Goal: Task Accomplishment & Management: Complete application form

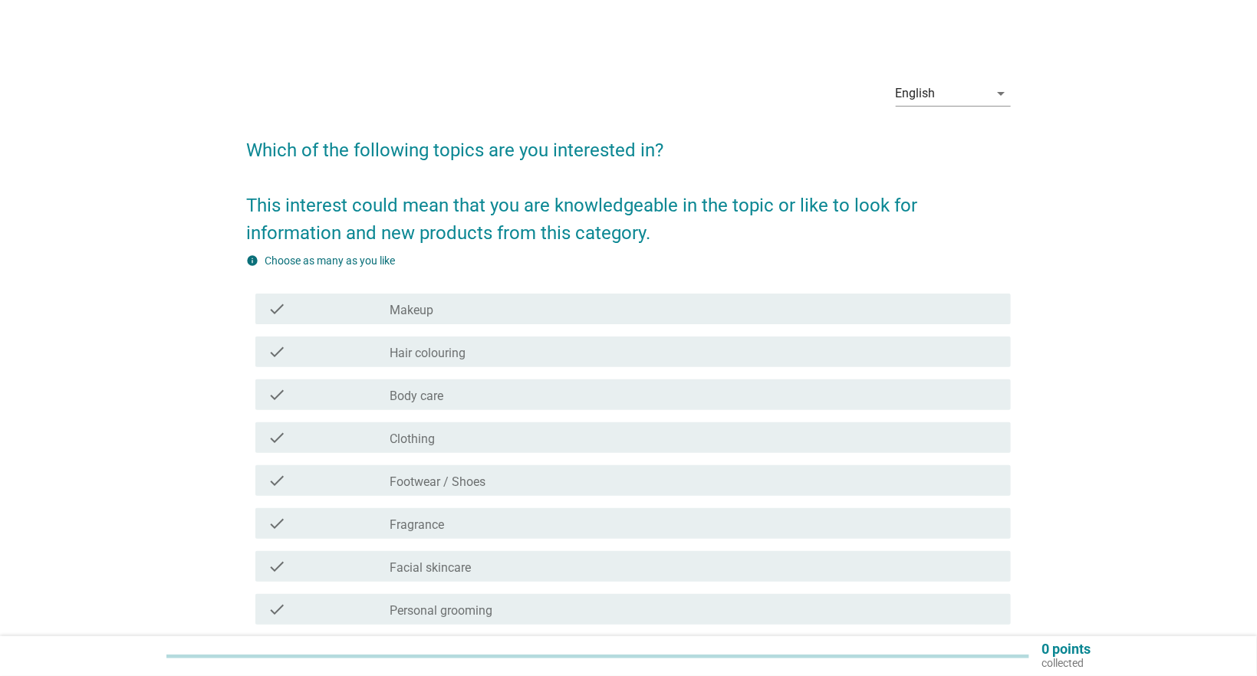
scroll to position [135, 0]
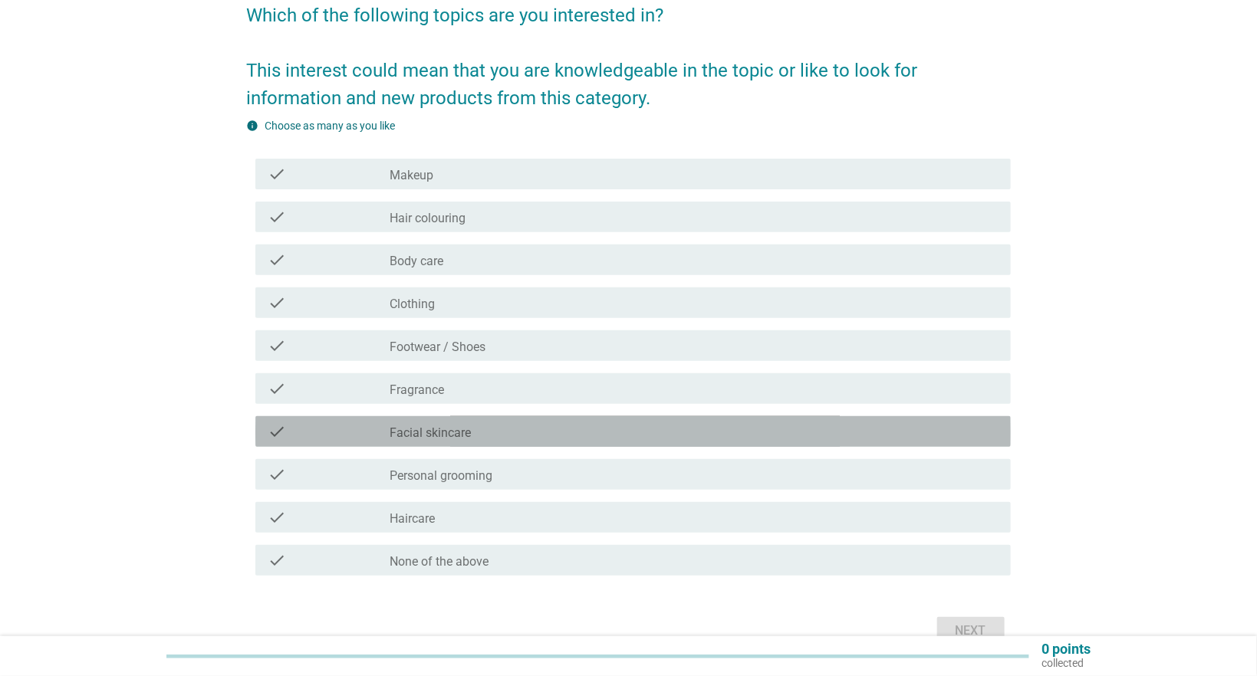
click at [441, 431] on label "Facial skincare" at bounding box center [430, 433] width 81 height 15
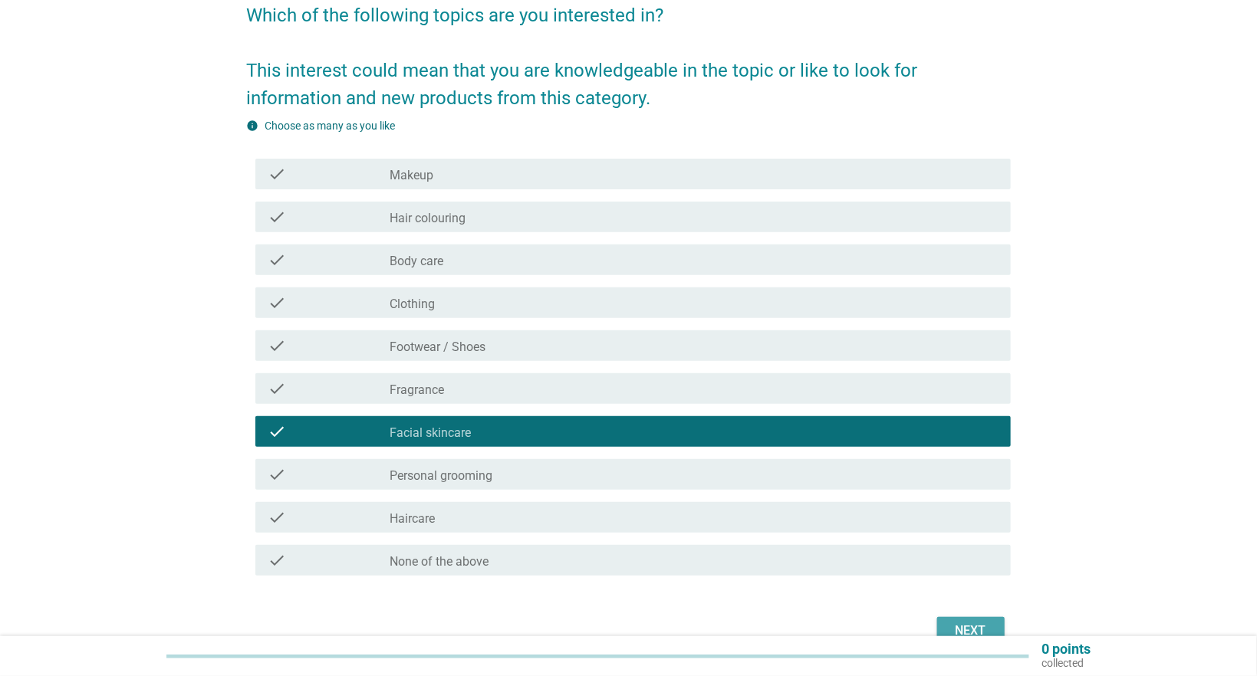
click at [971, 624] on div "Next" at bounding box center [970, 631] width 43 height 18
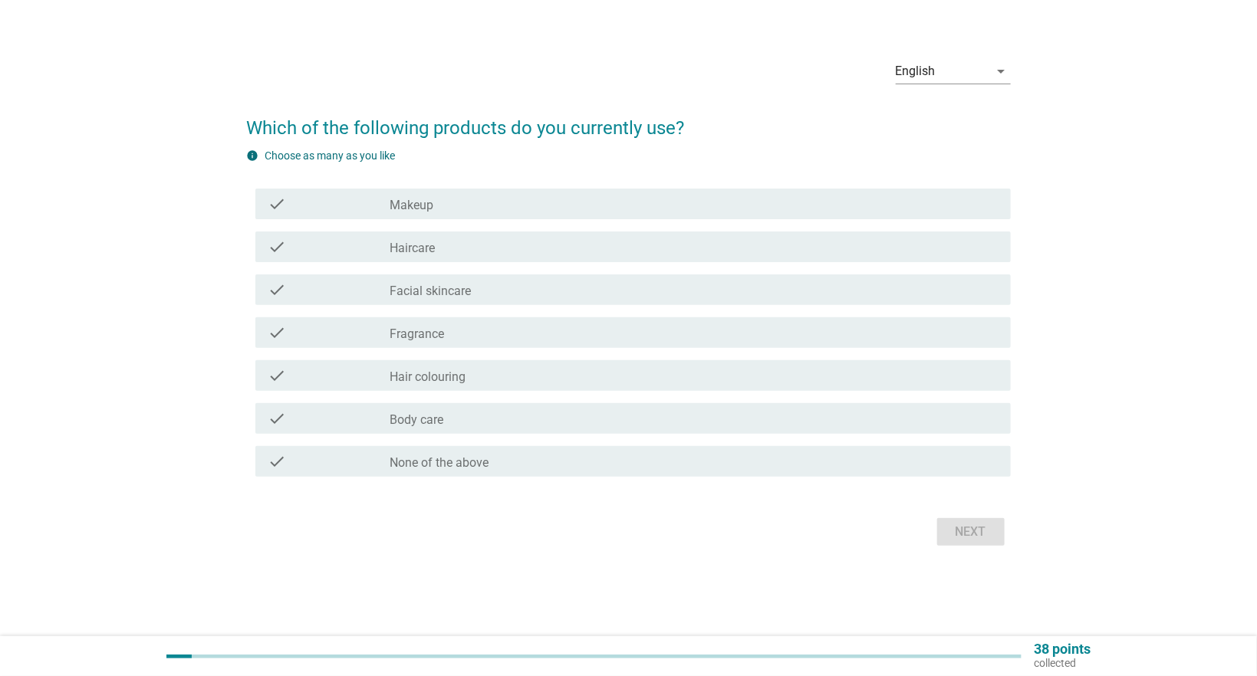
scroll to position [0, 0]
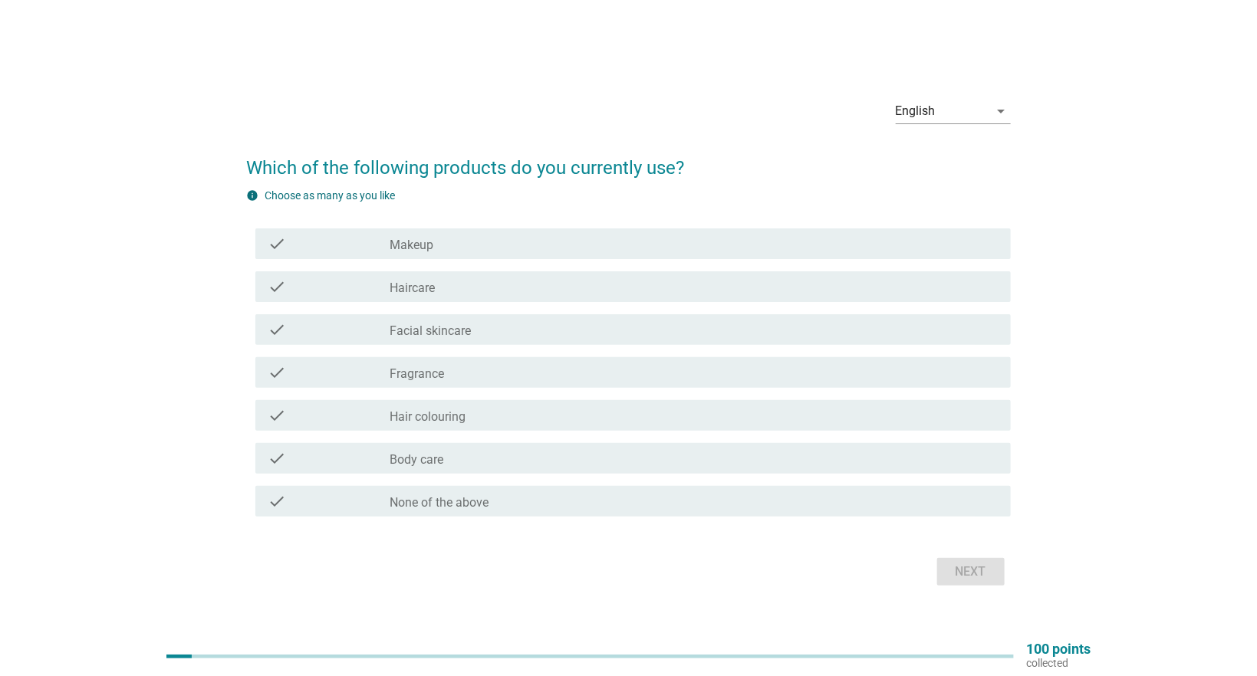
click at [435, 281] on label "Haircare" at bounding box center [412, 288] width 45 height 15
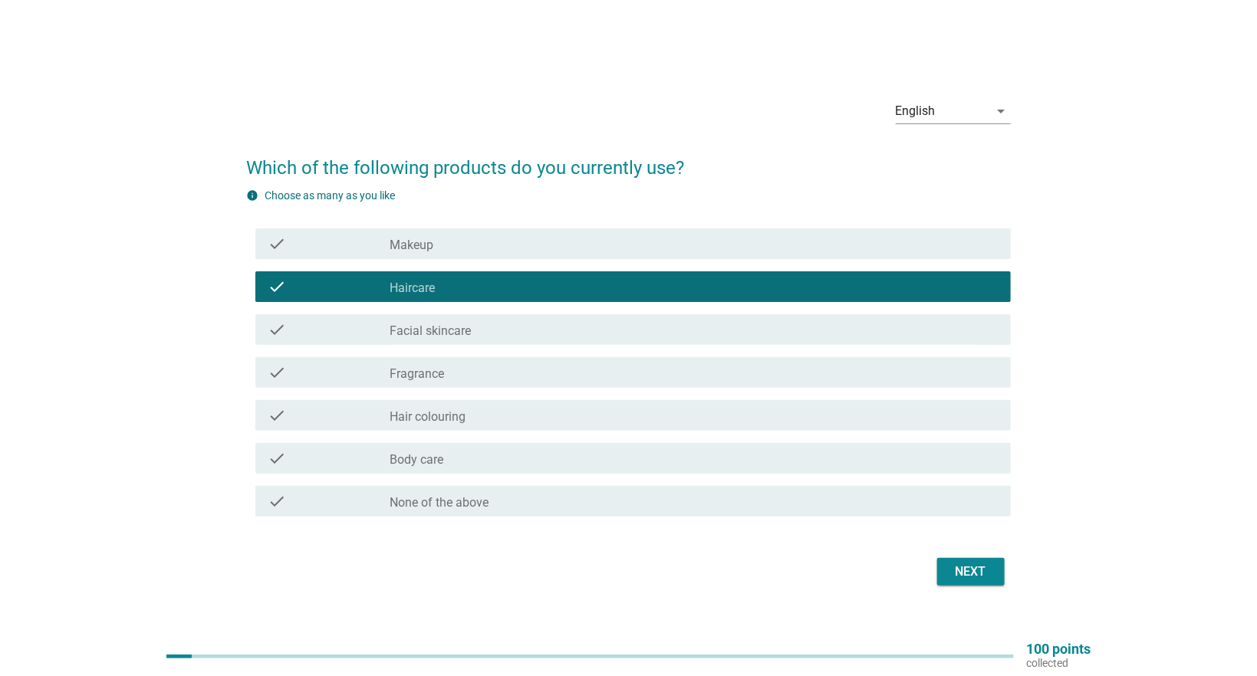
click at [963, 573] on div "Next" at bounding box center [970, 572] width 43 height 18
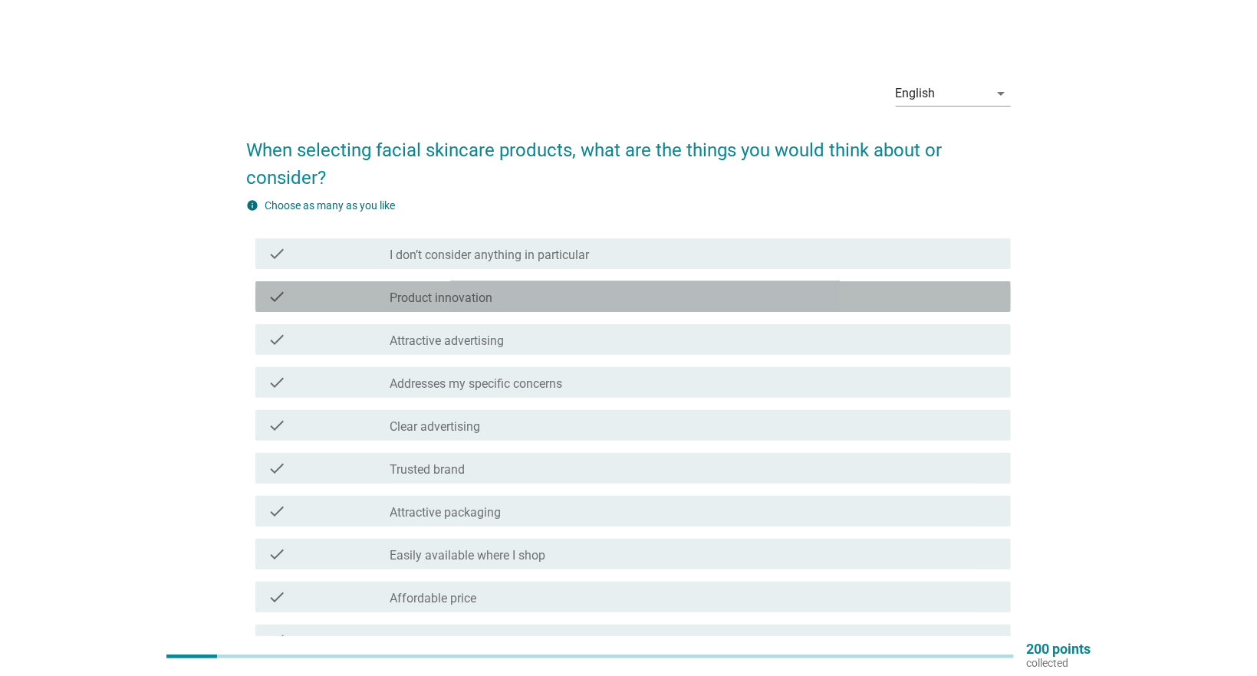
click at [470, 297] on label "Product innovation" at bounding box center [441, 298] width 103 height 15
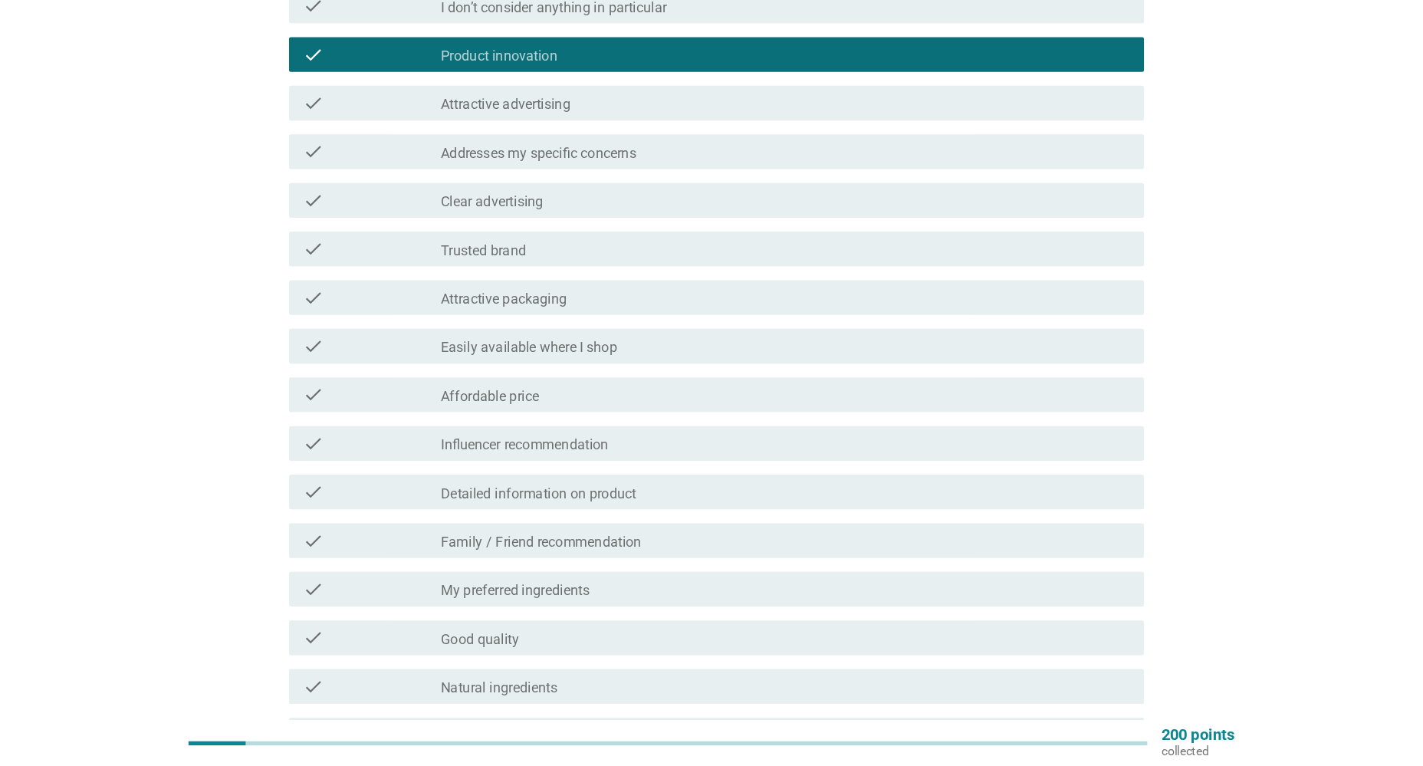
scroll to position [271, 0]
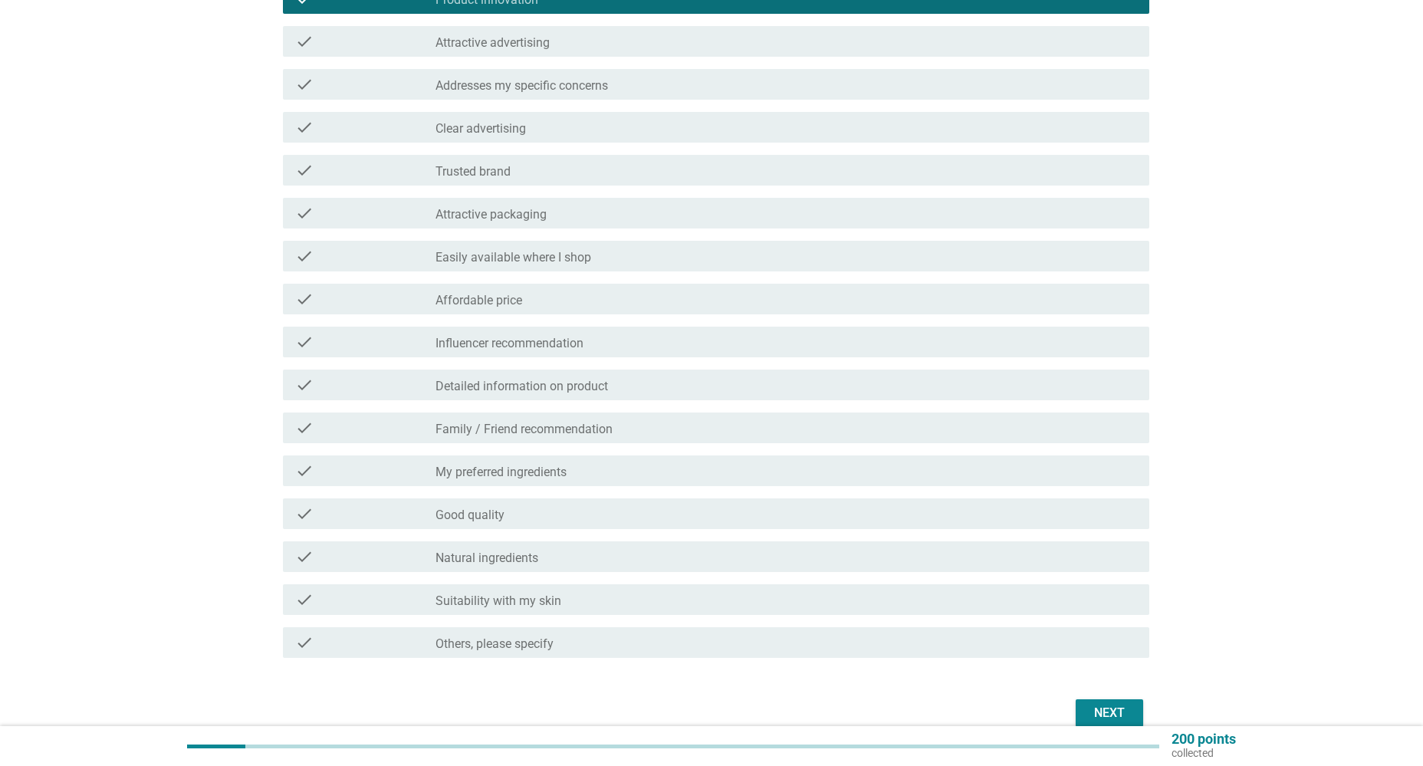
click at [1116, 676] on div "Next" at bounding box center [711, 713] width 875 height 37
click at [1107, 676] on div "Next" at bounding box center [1109, 713] width 43 height 18
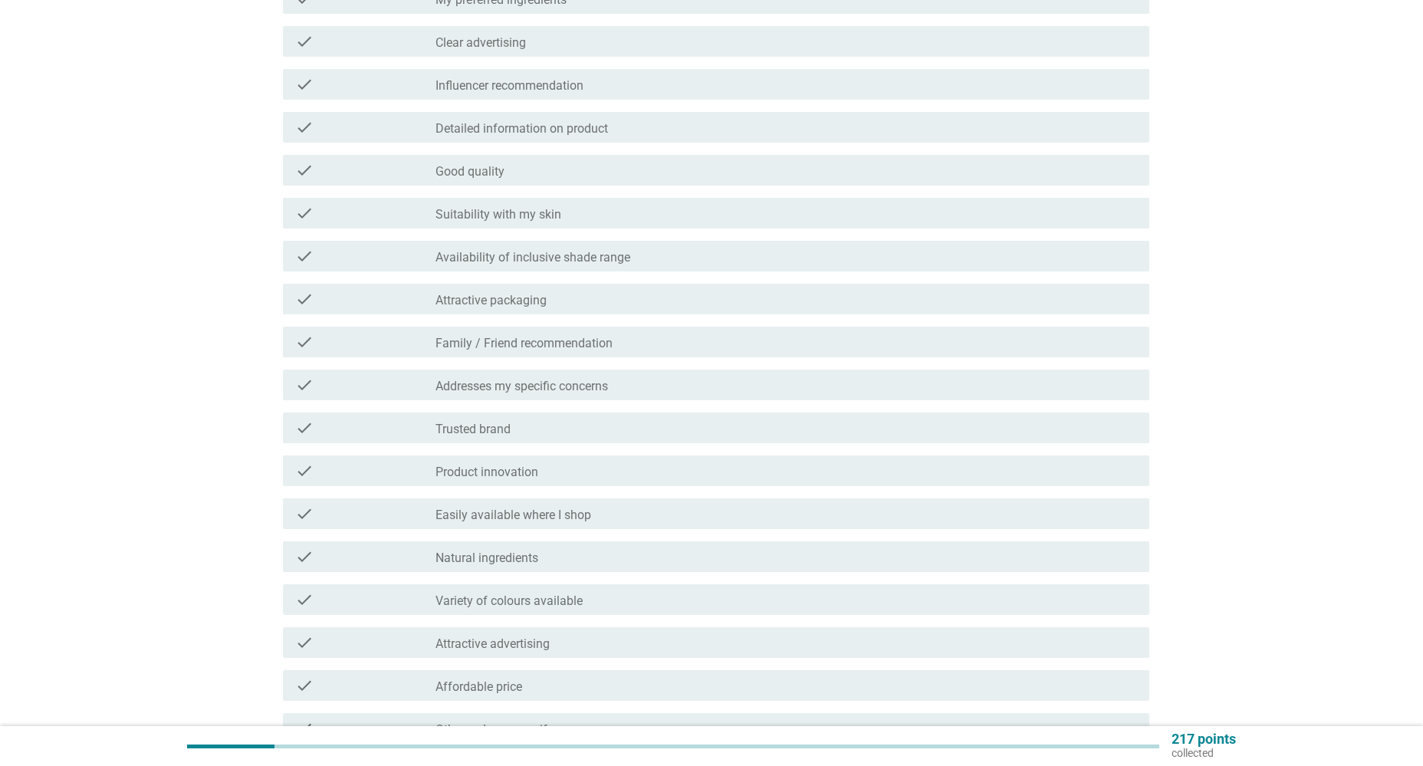
scroll to position [0, 0]
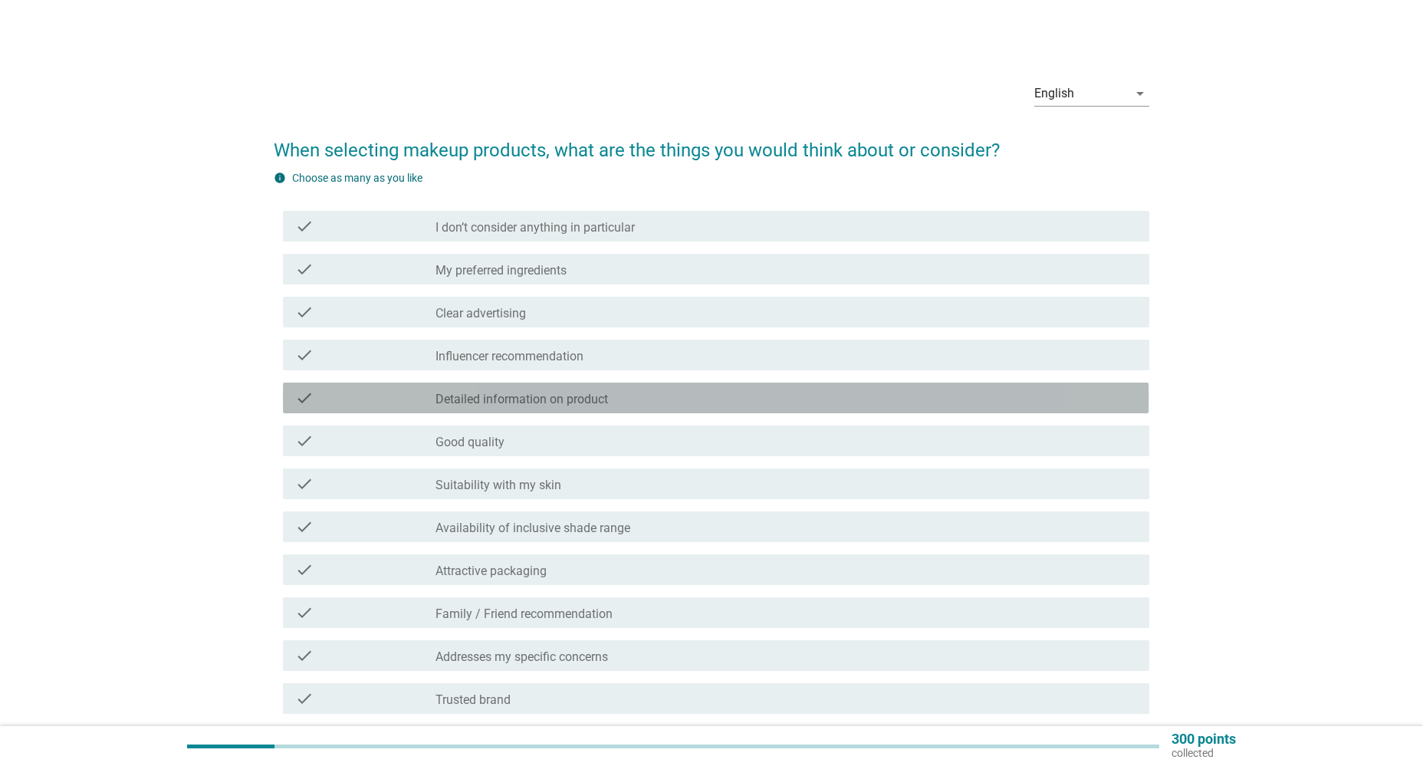
click at [562, 398] on label "Detailed information on product" at bounding box center [522, 399] width 173 height 15
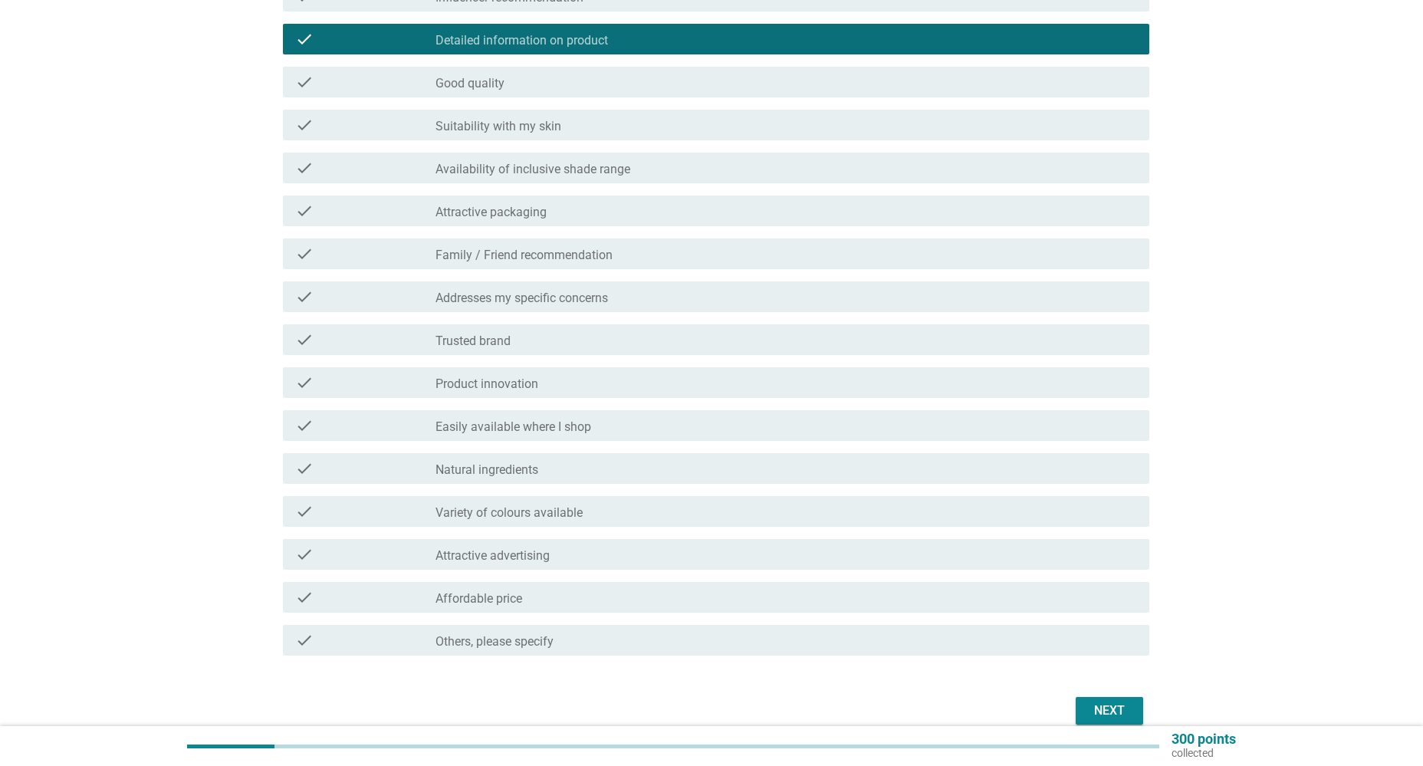
scroll to position [431, 0]
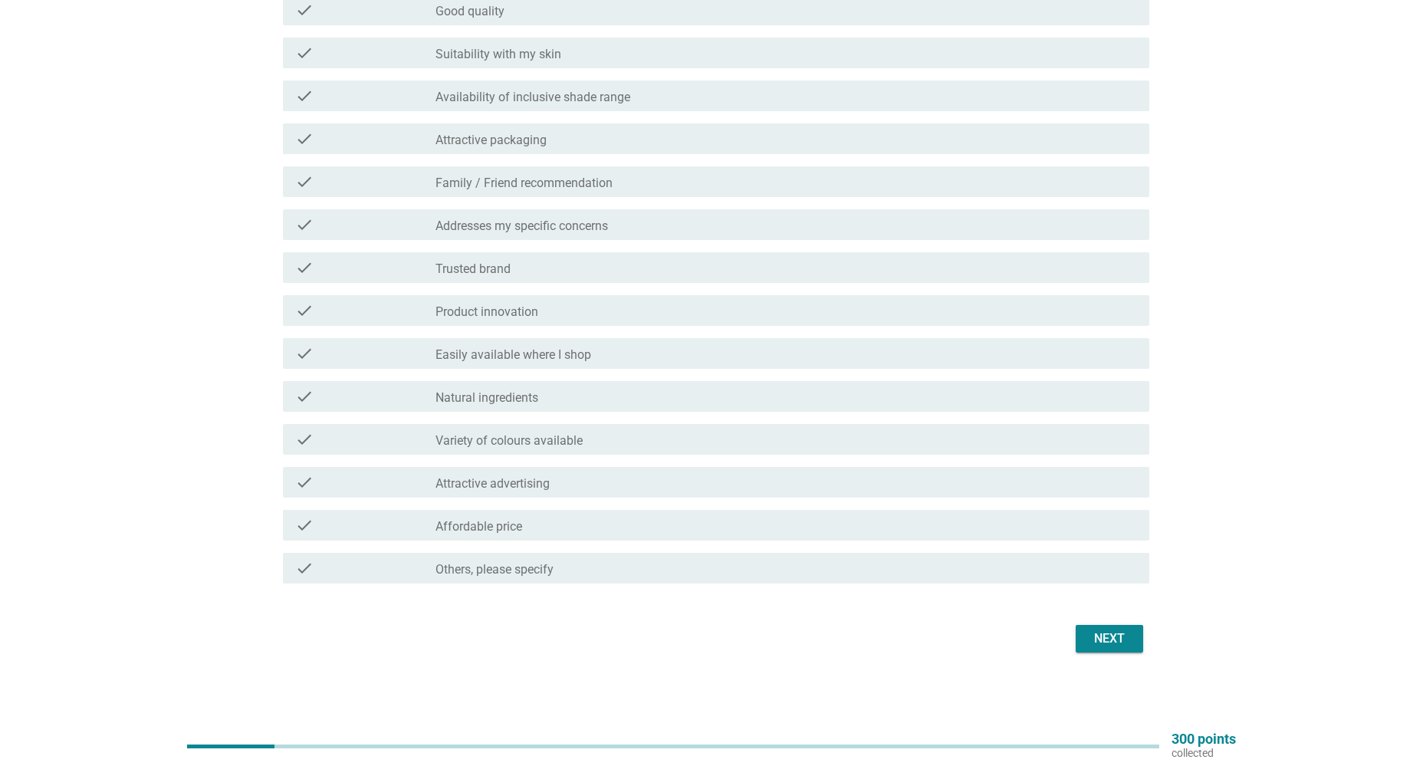
click at [1131, 638] on button "Next" at bounding box center [1109, 639] width 67 height 28
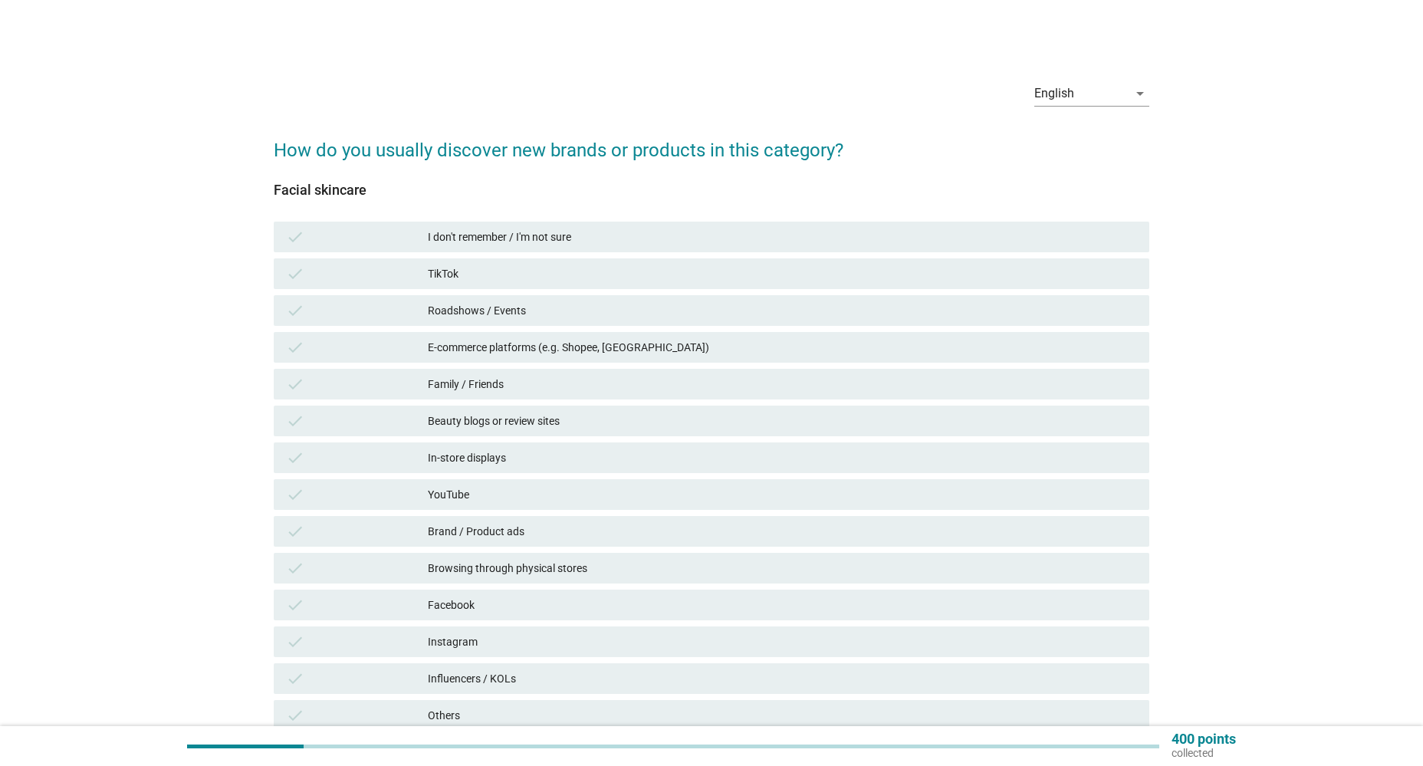
click at [488, 346] on div "E-commerce platforms (e.g. Shopee, [GEOGRAPHIC_DATA])" at bounding box center [782, 347] width 708 height 18
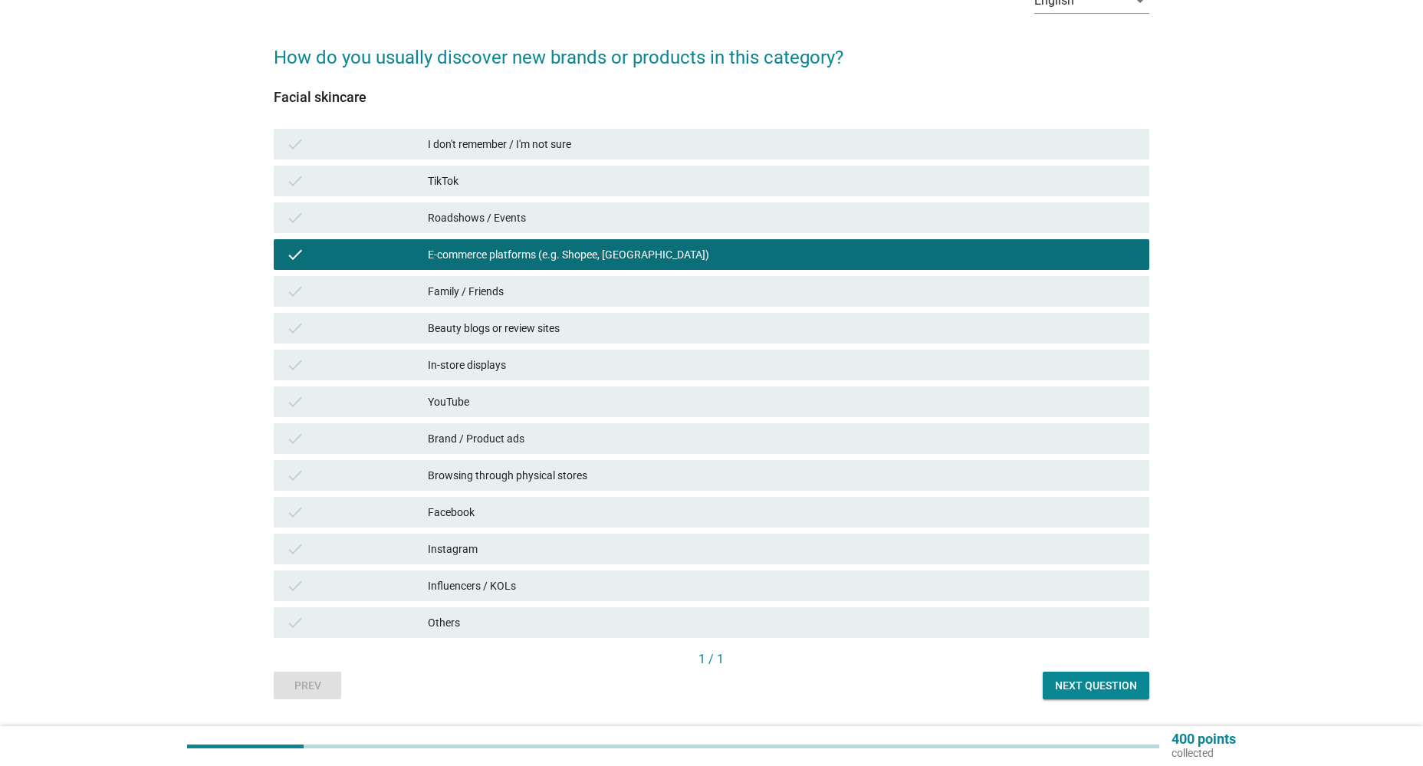
scroll to position [135, 0]
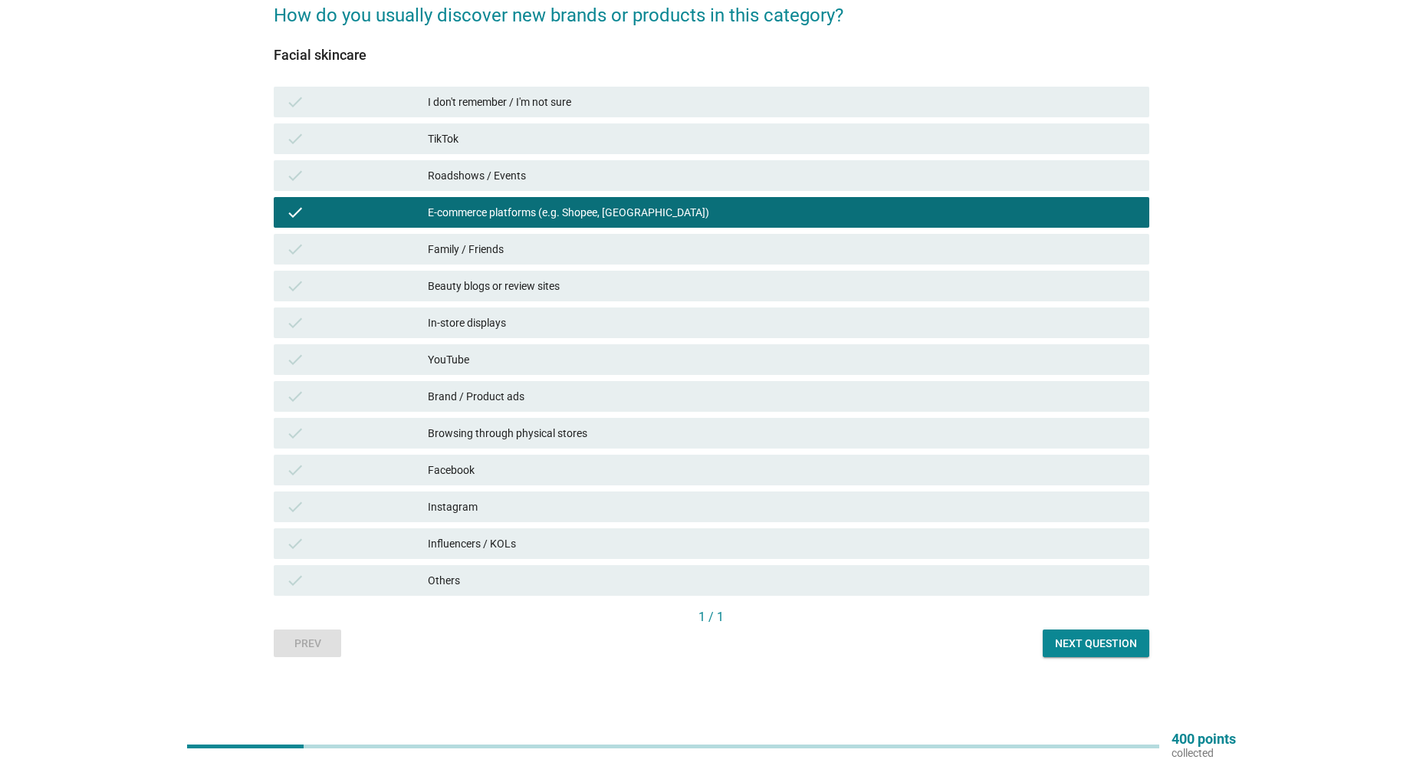
click at [1103, 643] on div "Next question" at bounding box center [1096, 644] width 82 height 16
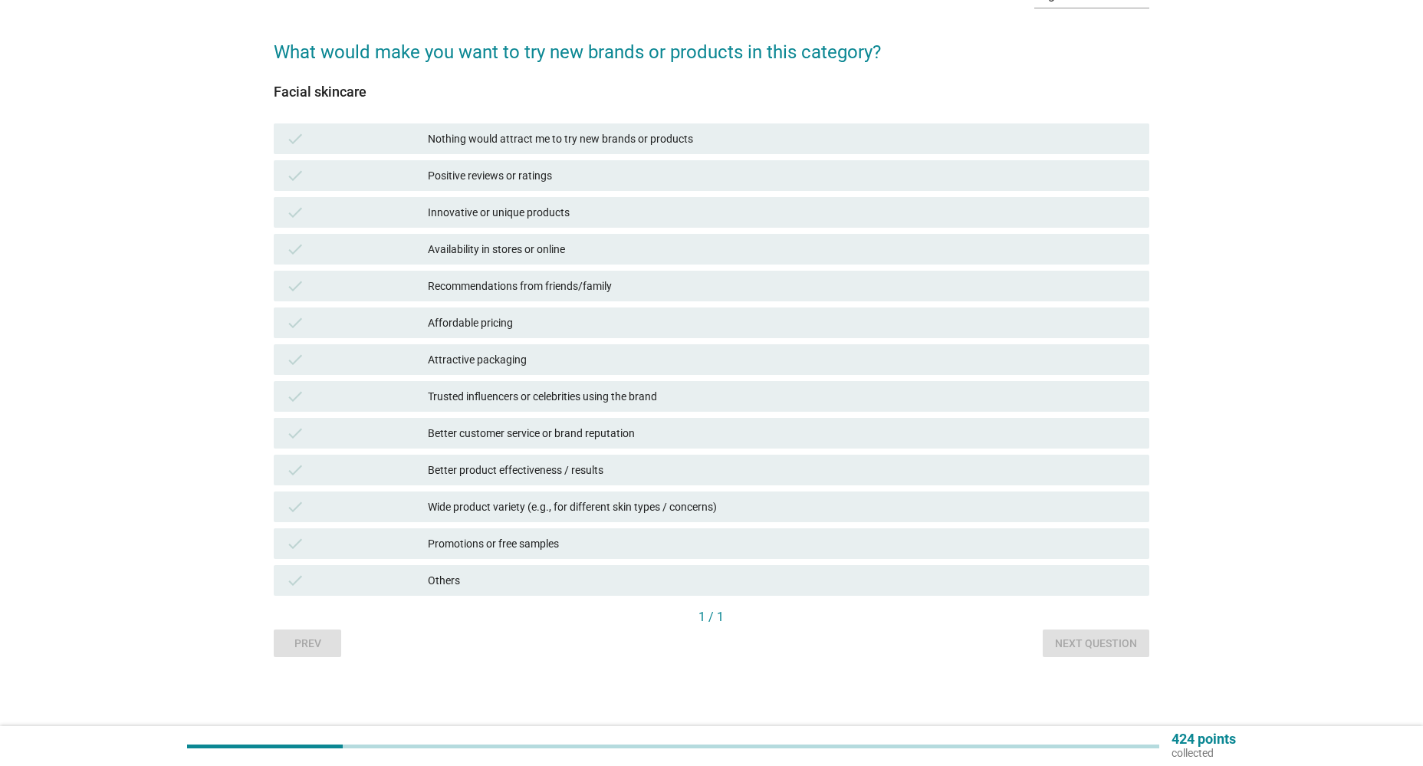
scroll to position [0, 0]
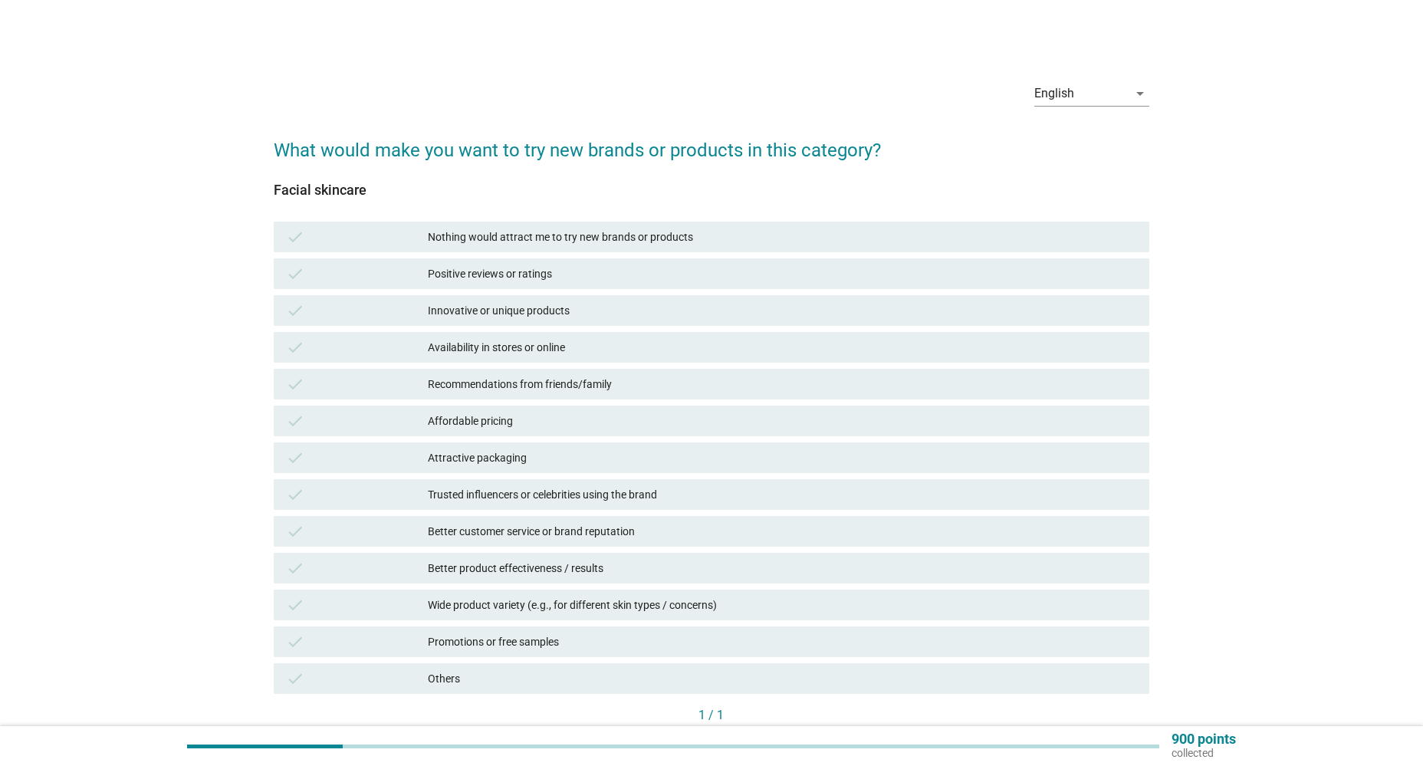
click at [521, 272] on div "Positive reviews or ratings" at bounding box center [782, 274] width 708 height 18
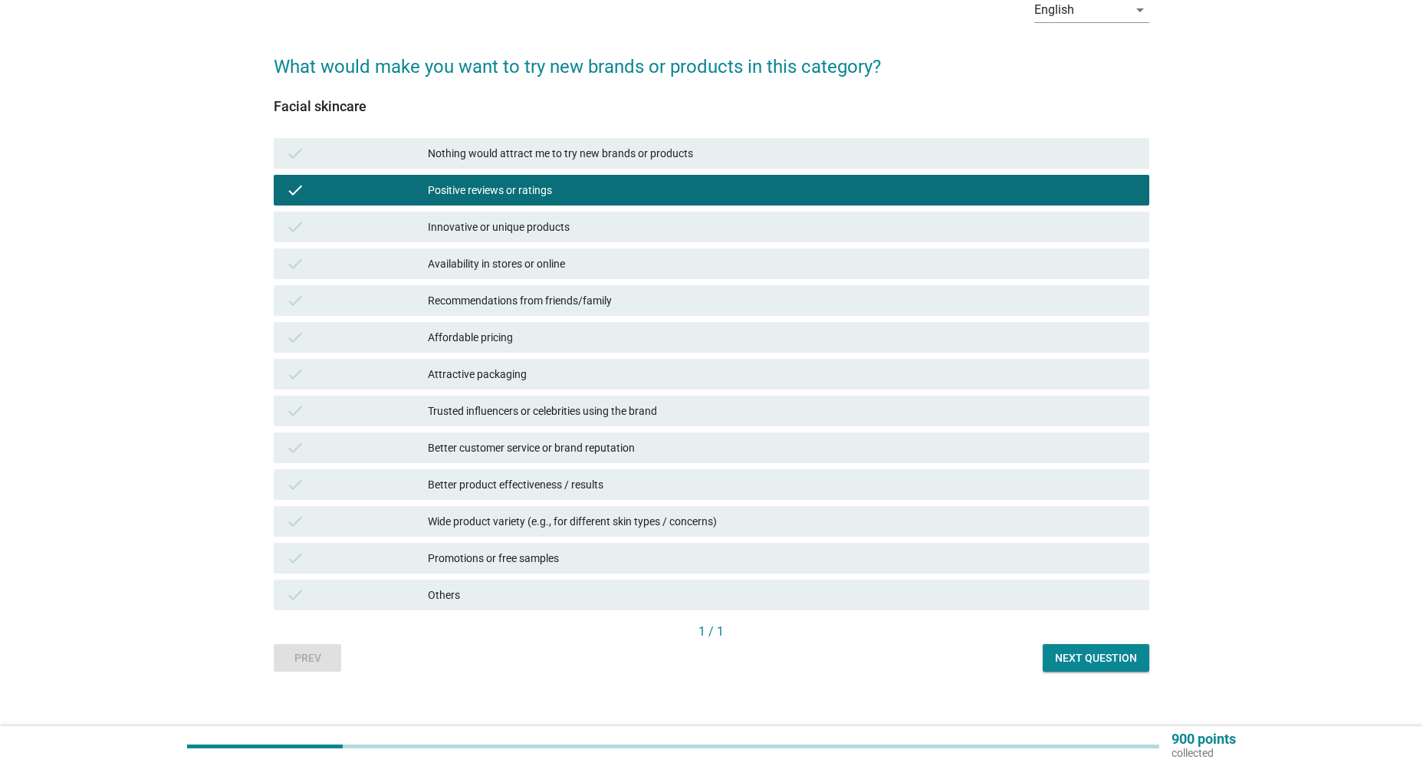
scroll to position [98, 0]
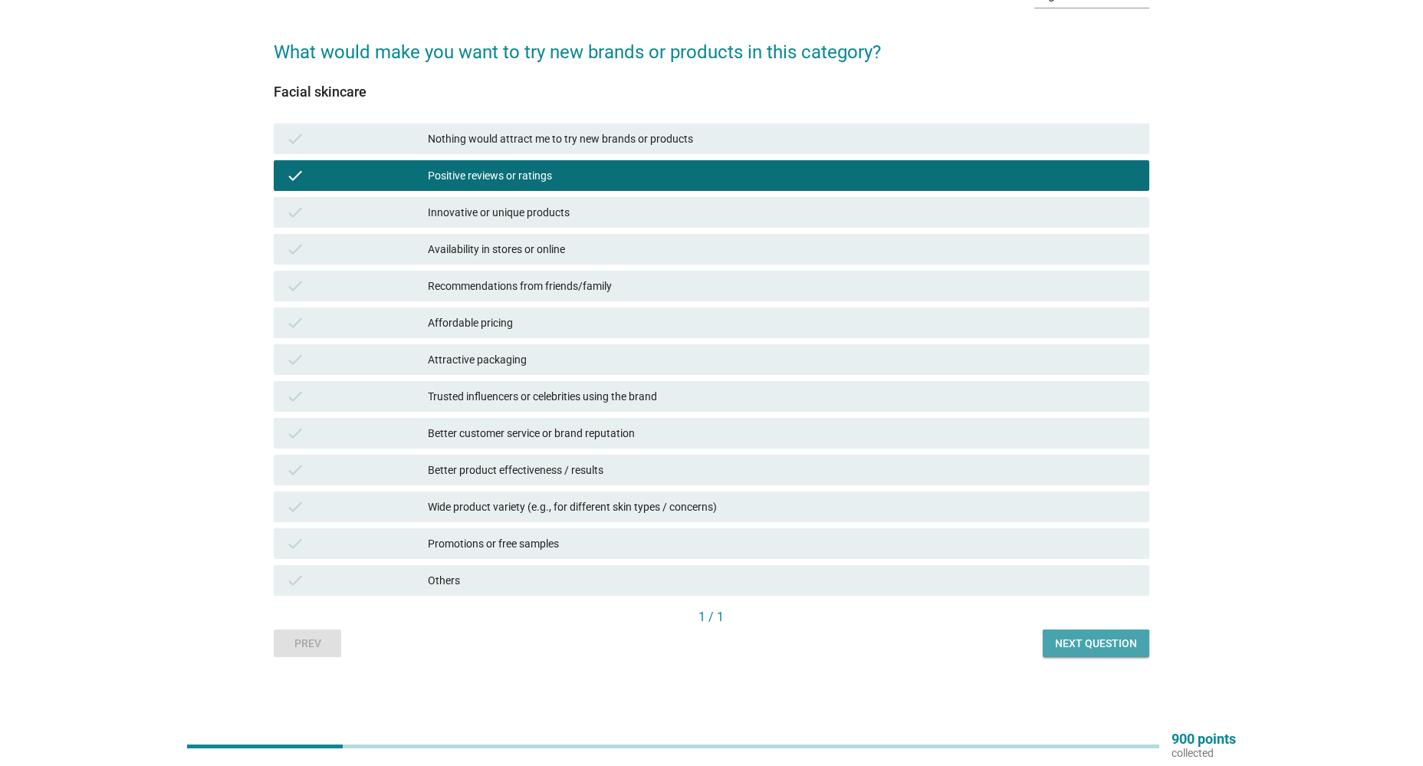
click at [1076, 642] on div "Next question" at bounding box center [1096, 644] width 82 height 16
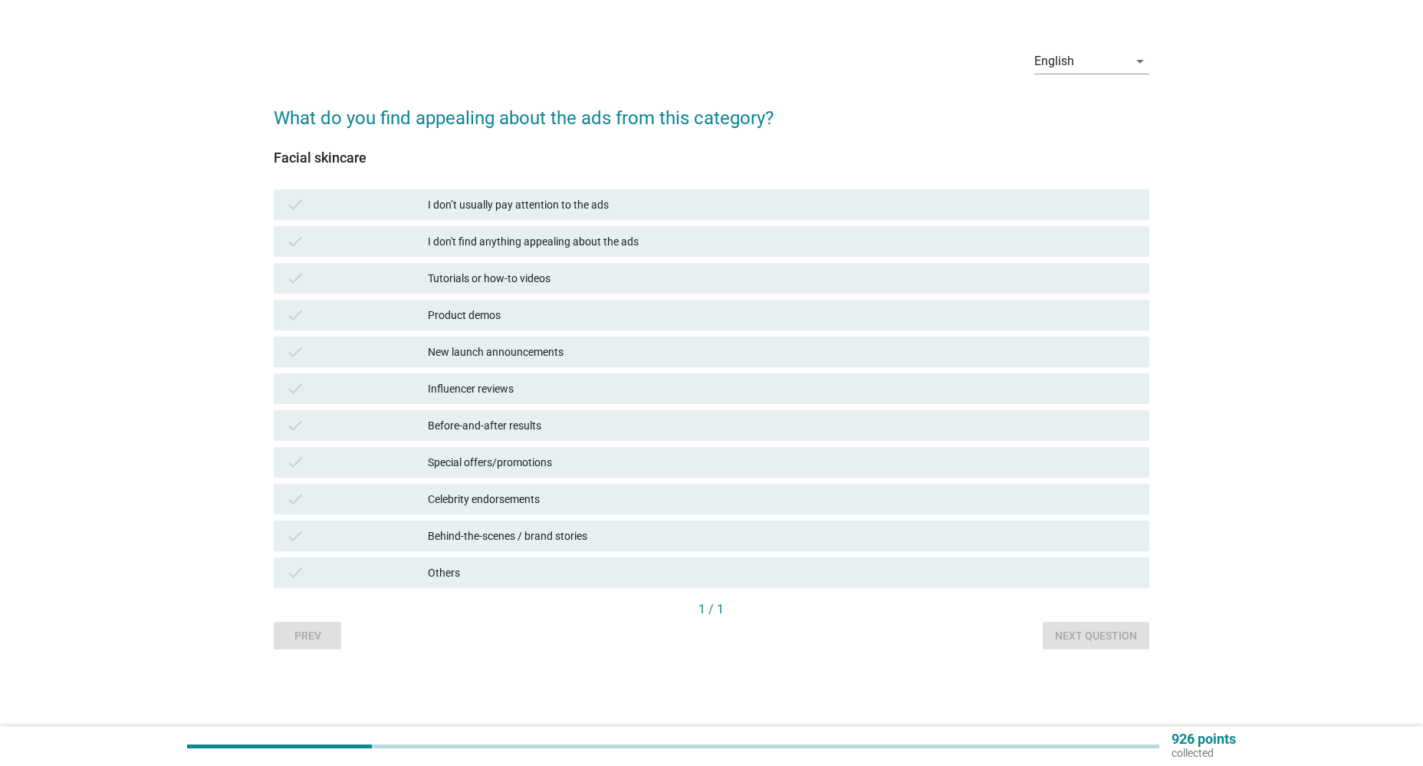
scroll to position [0, 0]
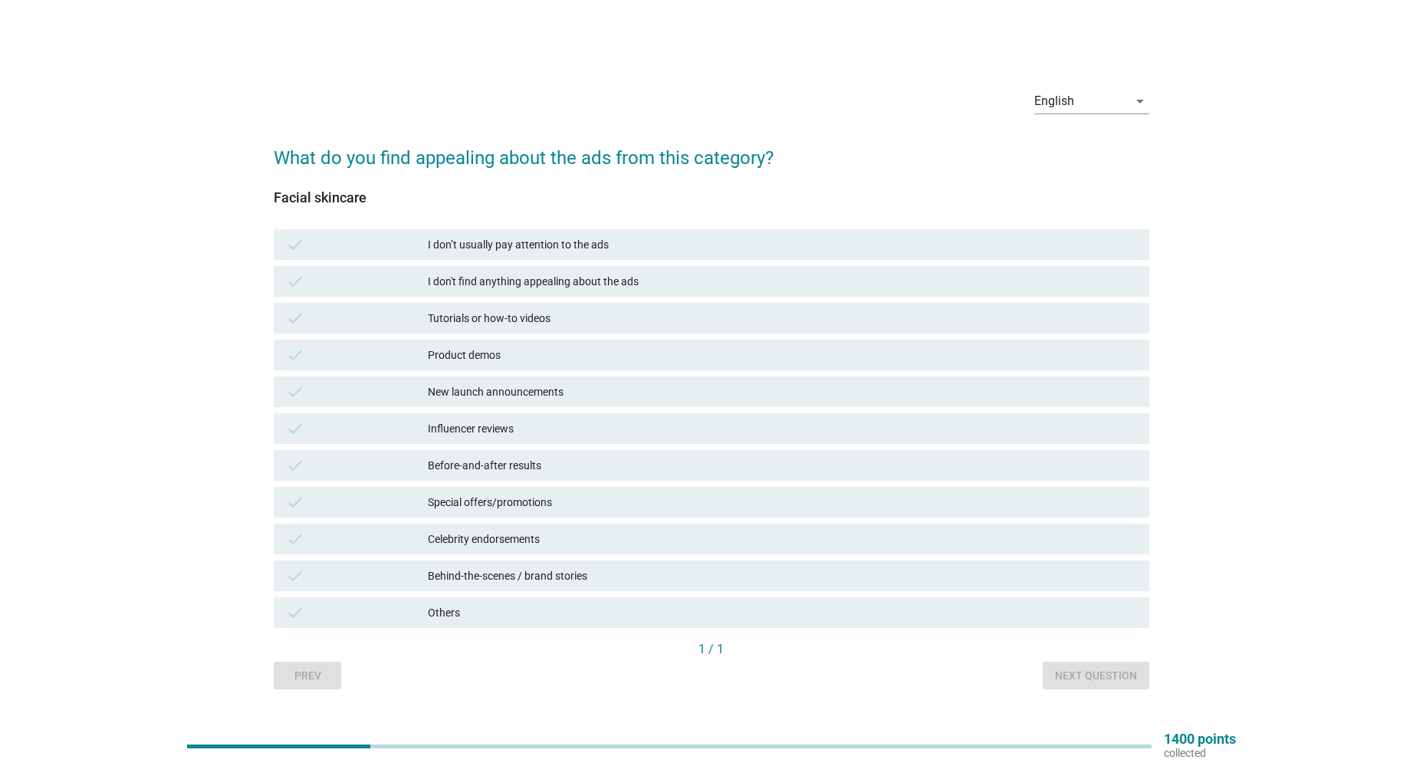
click at [511, 284] on div "I don't find anything appealing about the ads" at bounding box center [782, 281] width 708 height 18
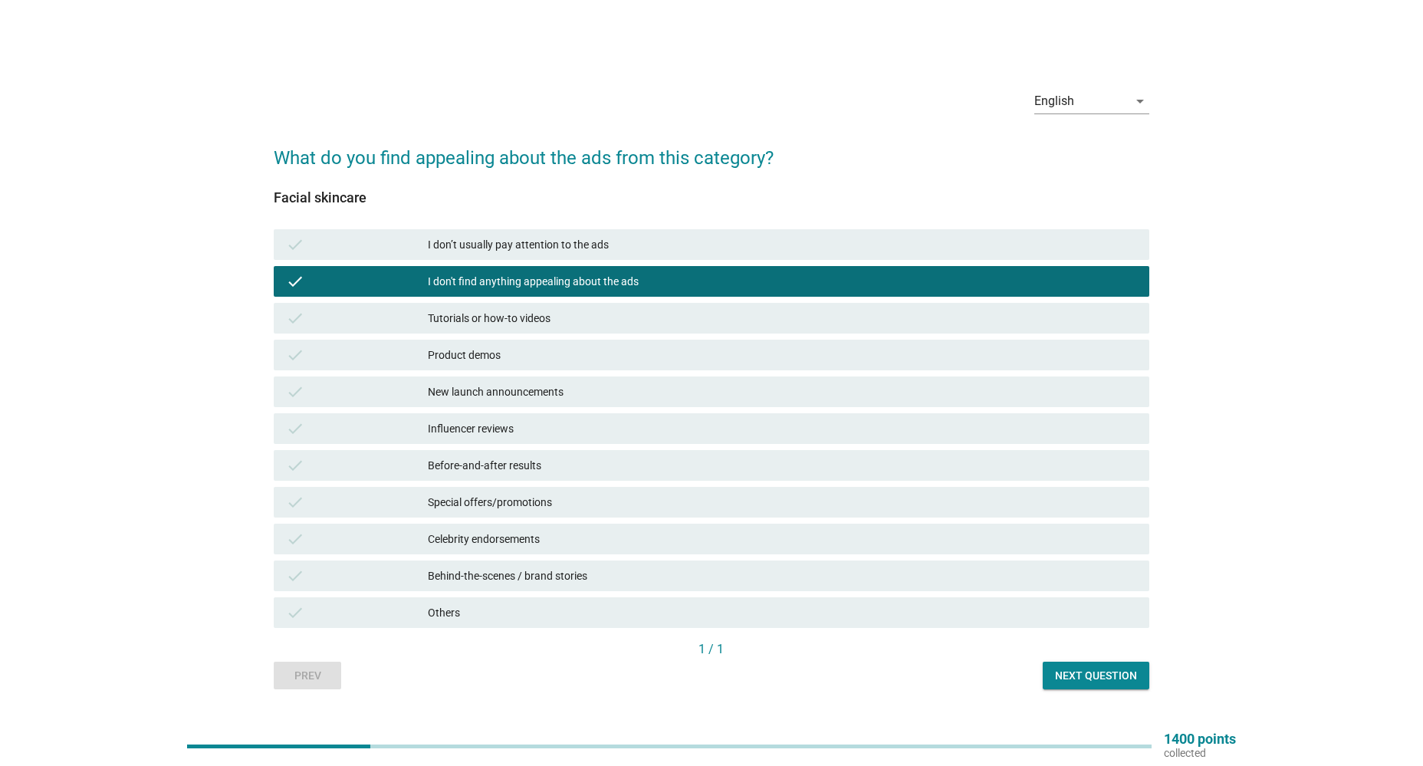
click at [1088, 671] on div "Next question" at bounding box center [1096, 676] width 82 height 16
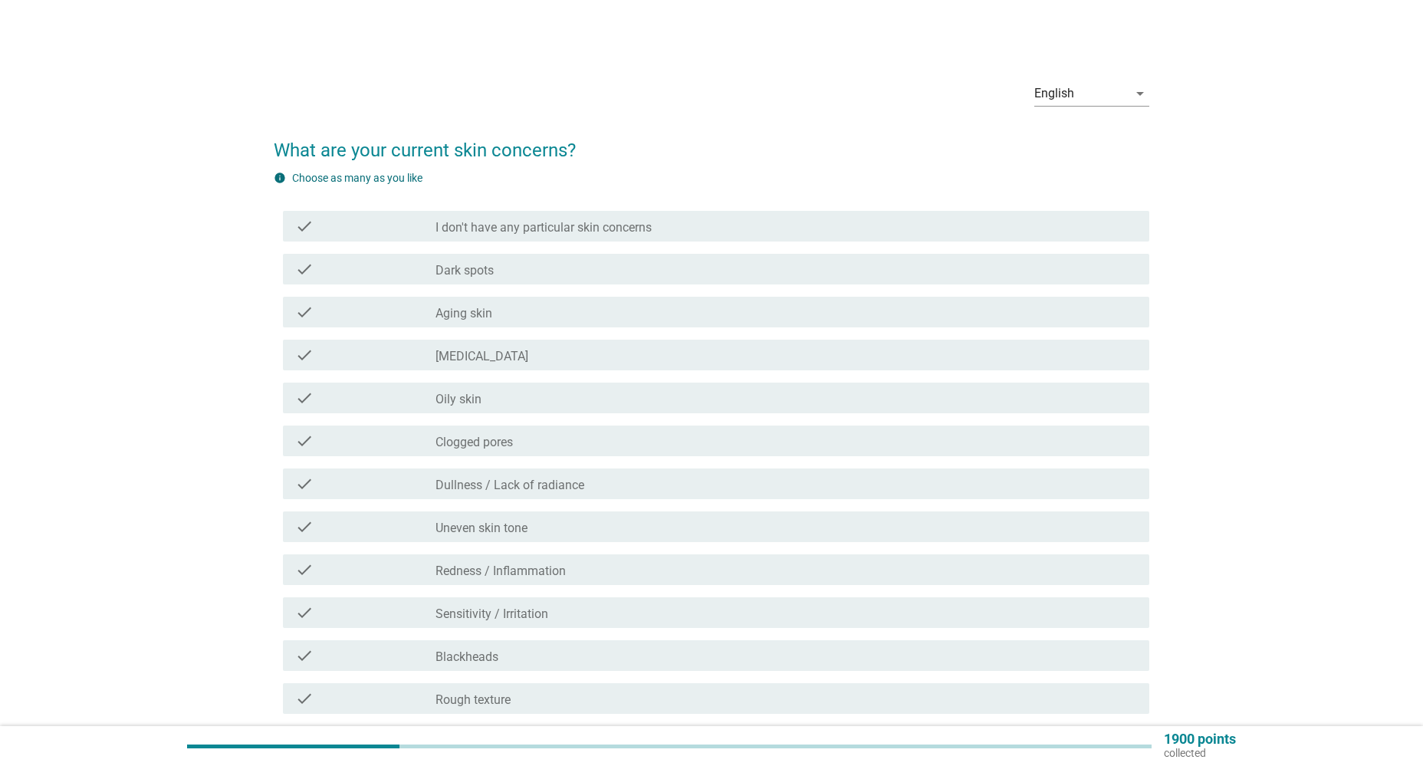
click at [469, 345] on div "check check_box_outline_blank [MEDICAL_DATA]" at bounding box center [716, 355] width 866 height 31
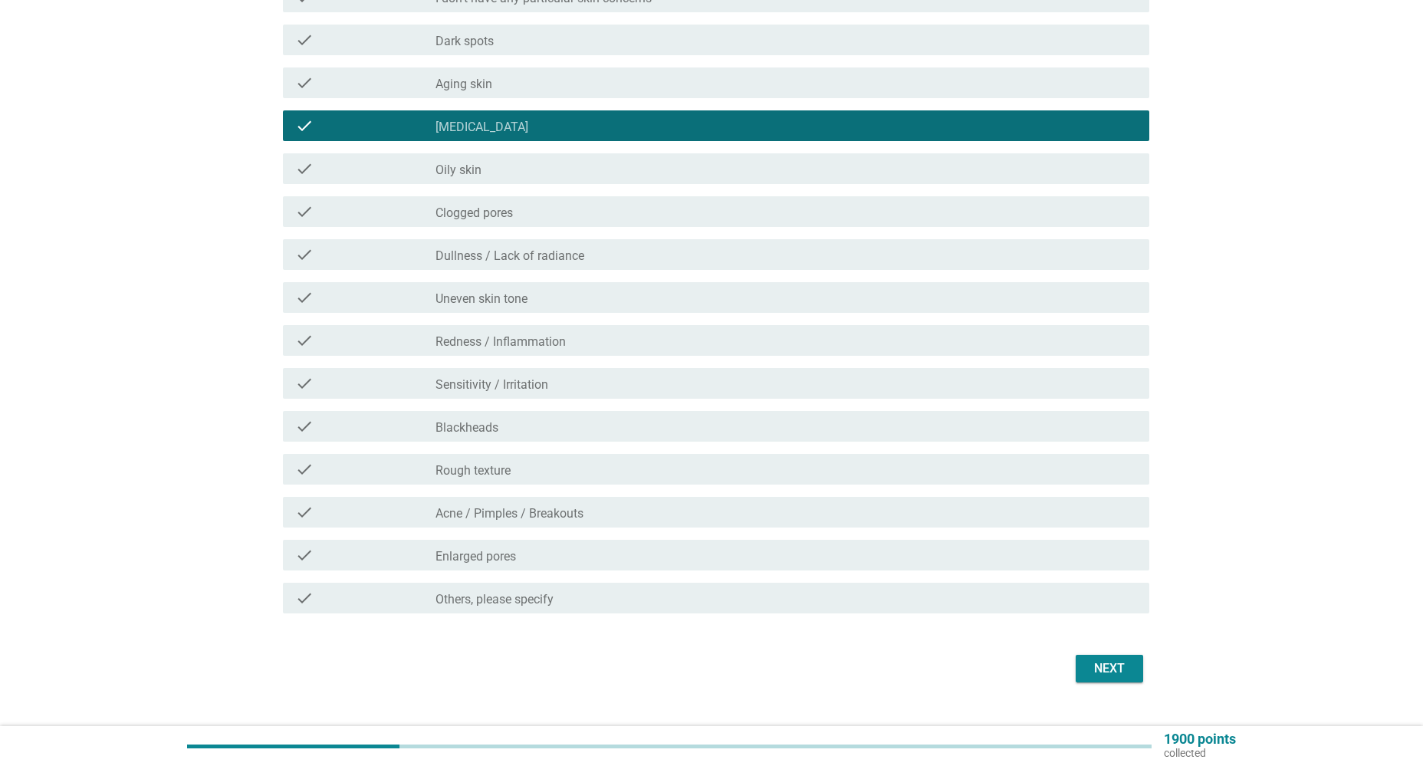
scroll to position [259, 0]
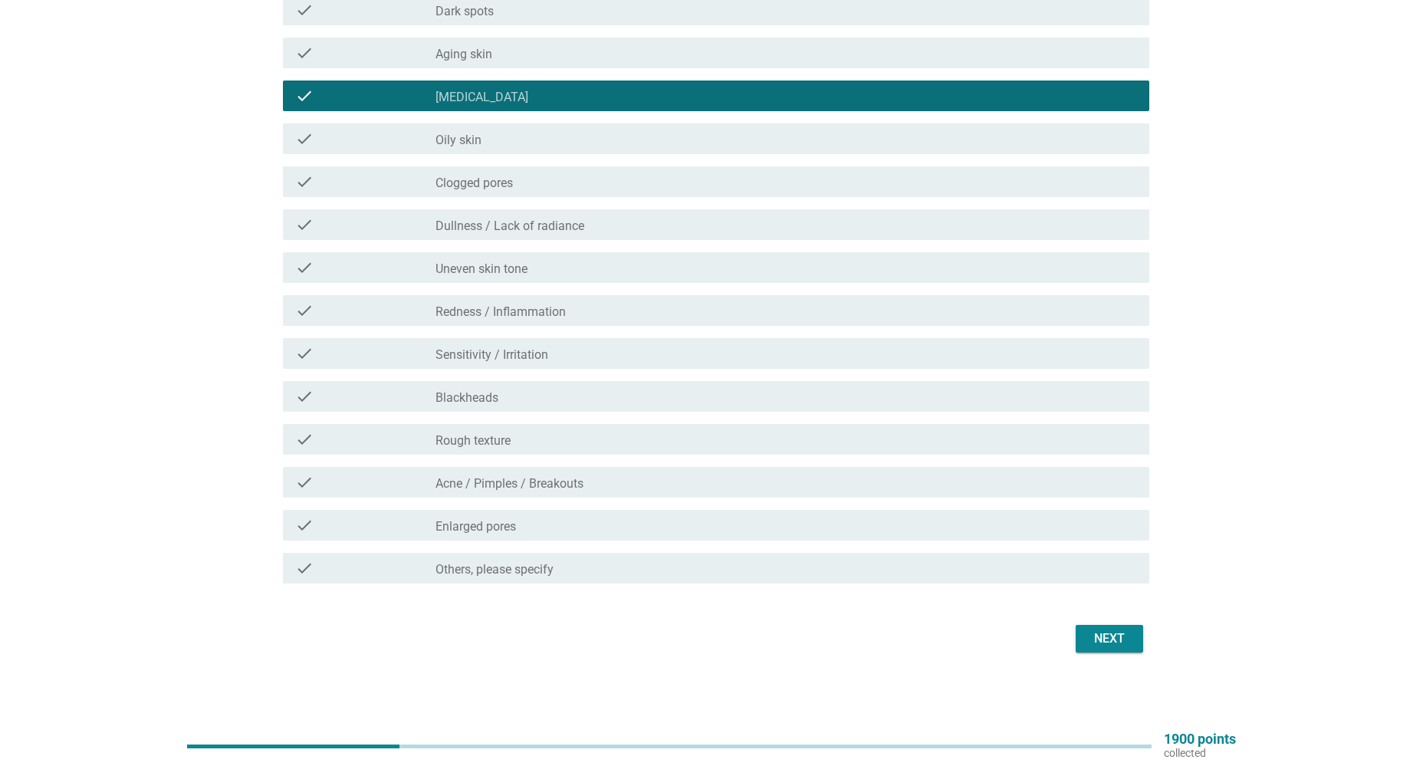
click at [1122, 639] on div "Next" at bounding box center [1109, 639] width 43 height 18
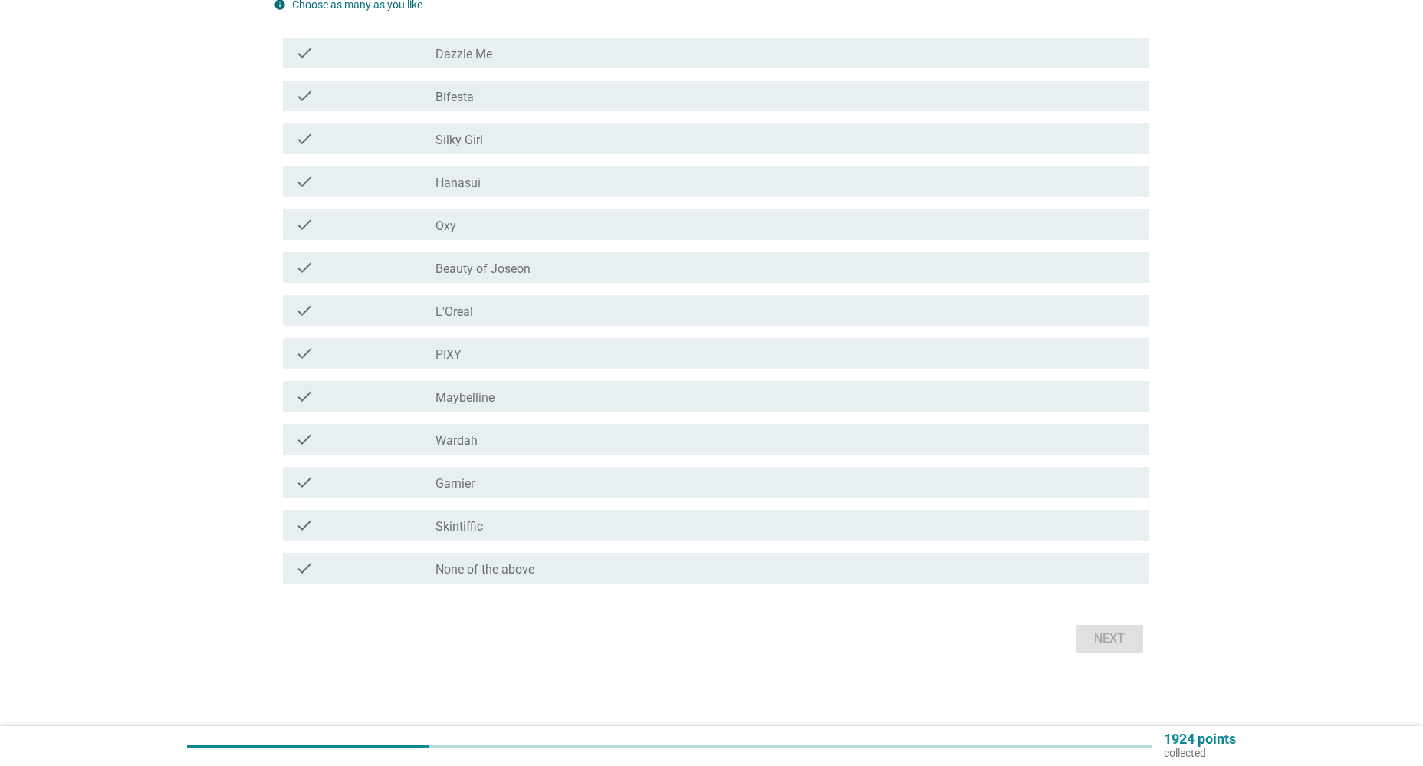
scroll to position [0, 0]
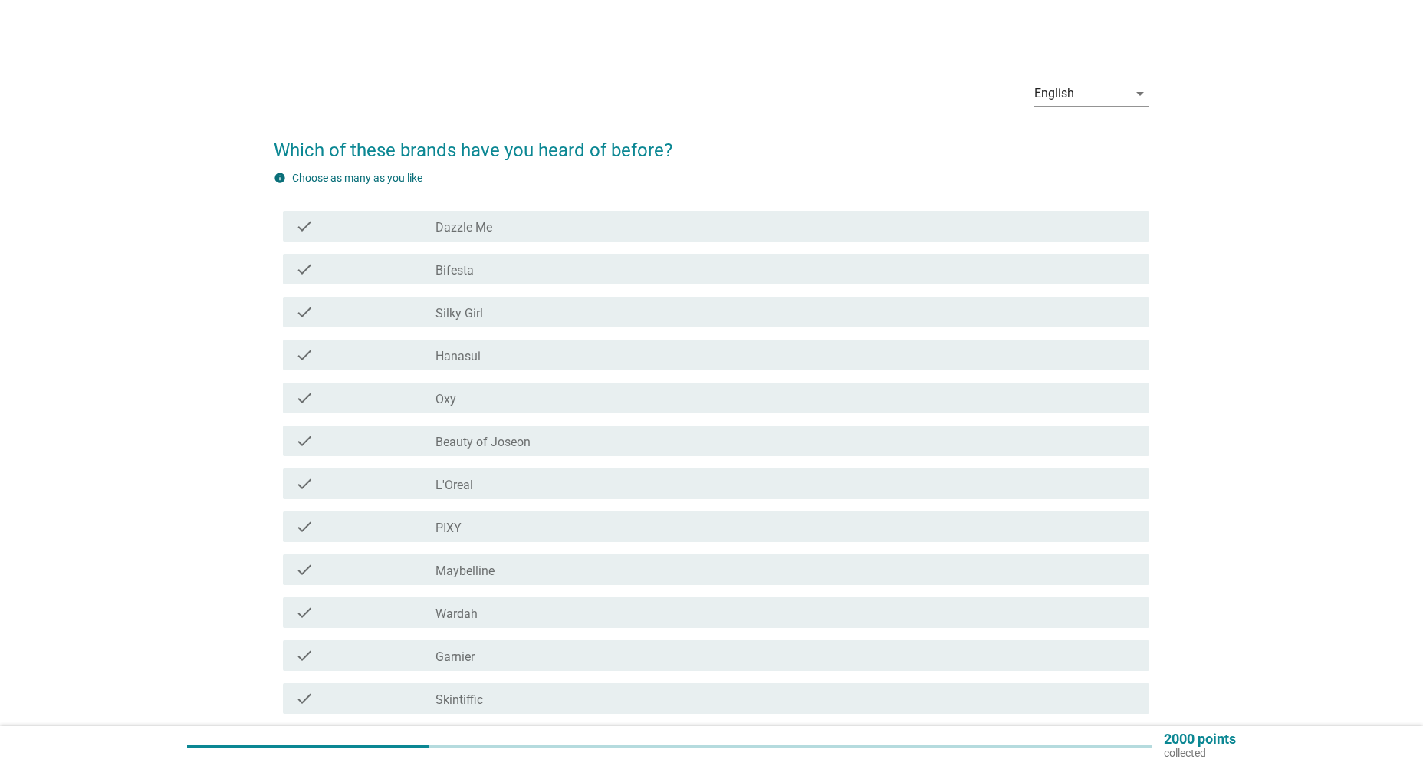
click at [502, 321] on div "check check_box_outline_blank Silky Girl" at bounding box center [716, 312] width 866 height 31
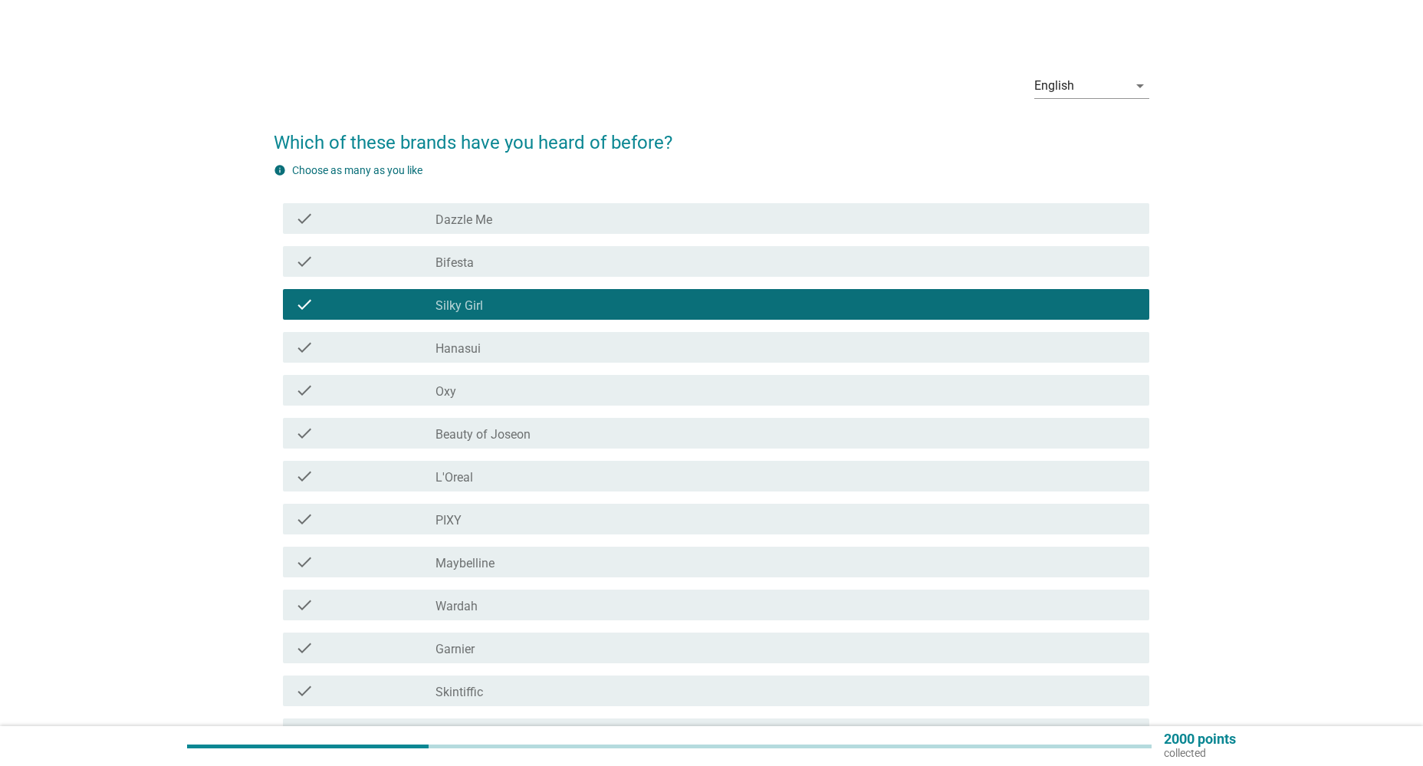
scroll to position [173, 0]
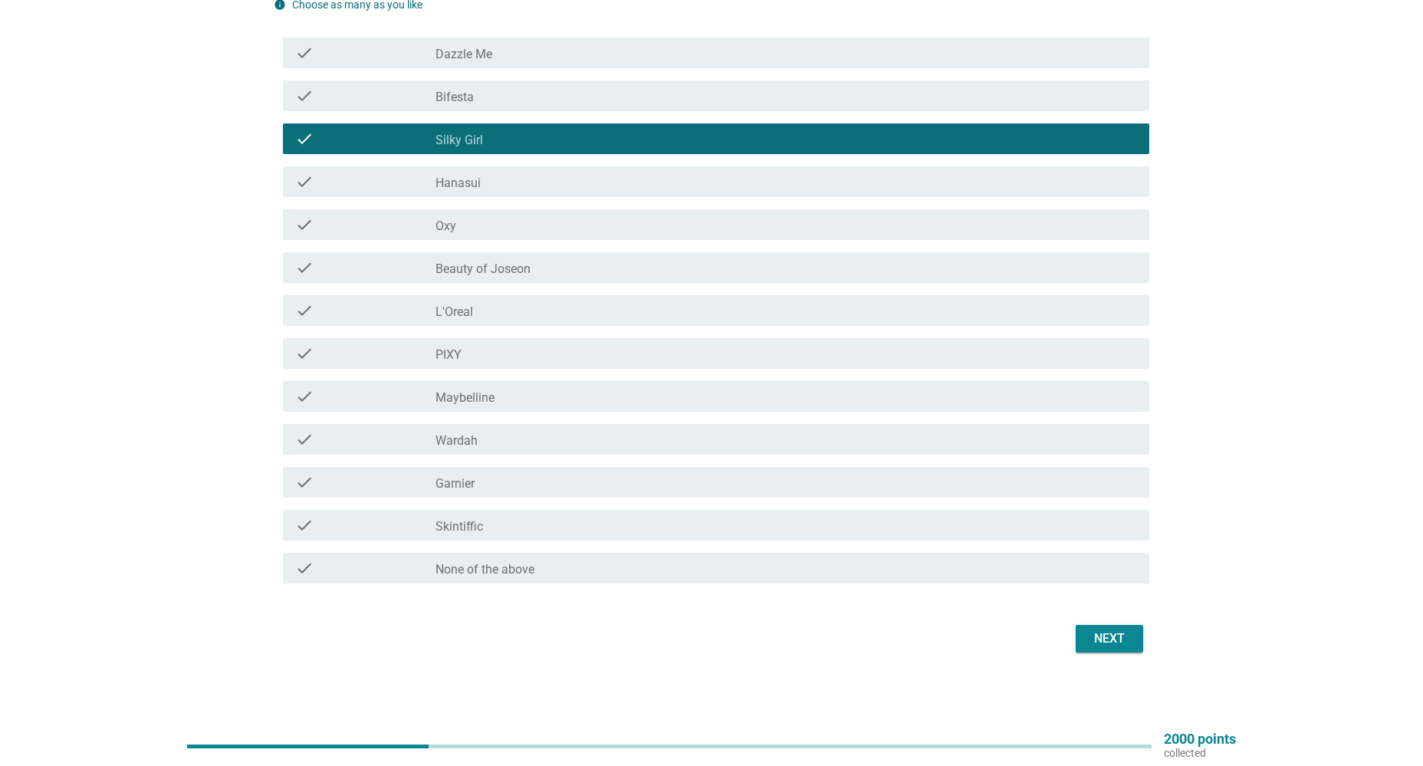
click at [1126, 635] on div "Next" at bounding box center [1109, 639] width 43 height 18
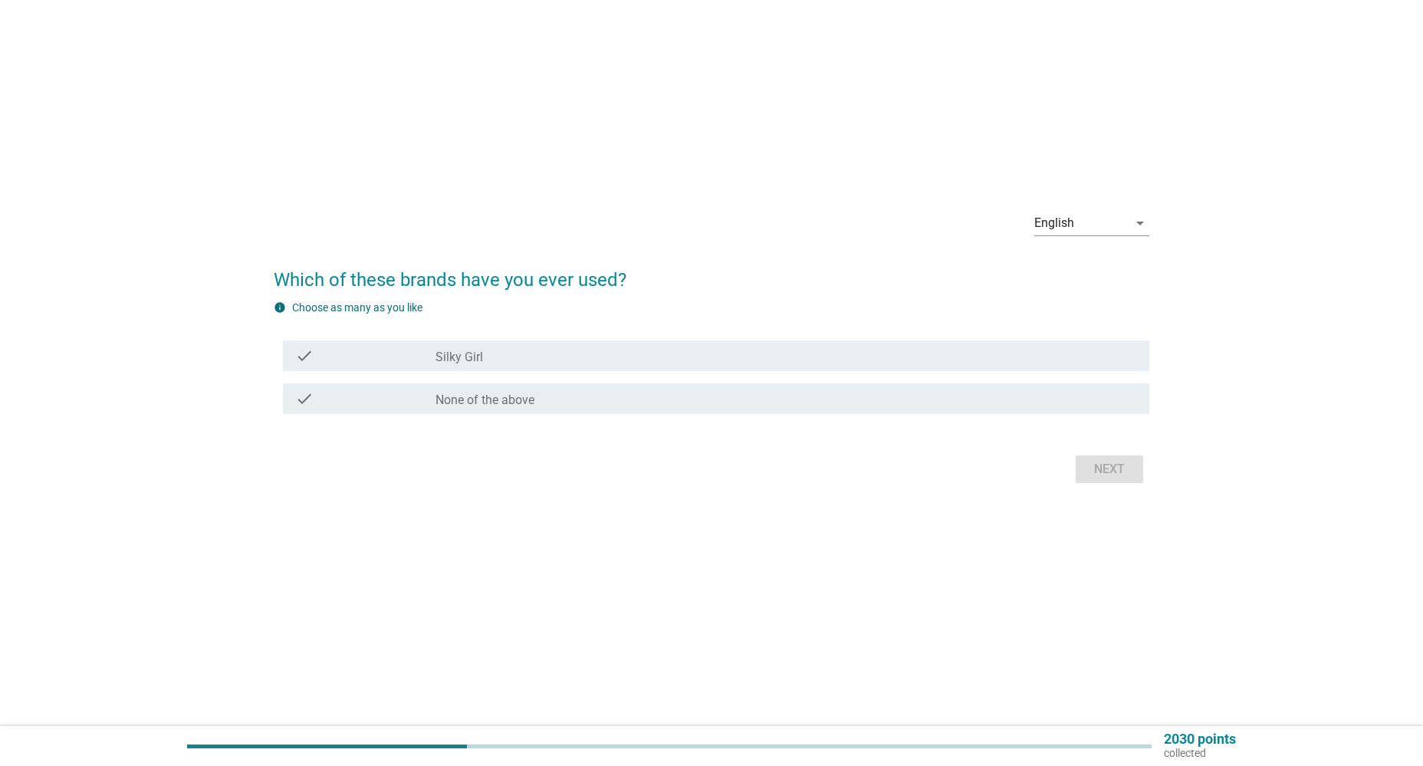
scroll to position [0, 0]
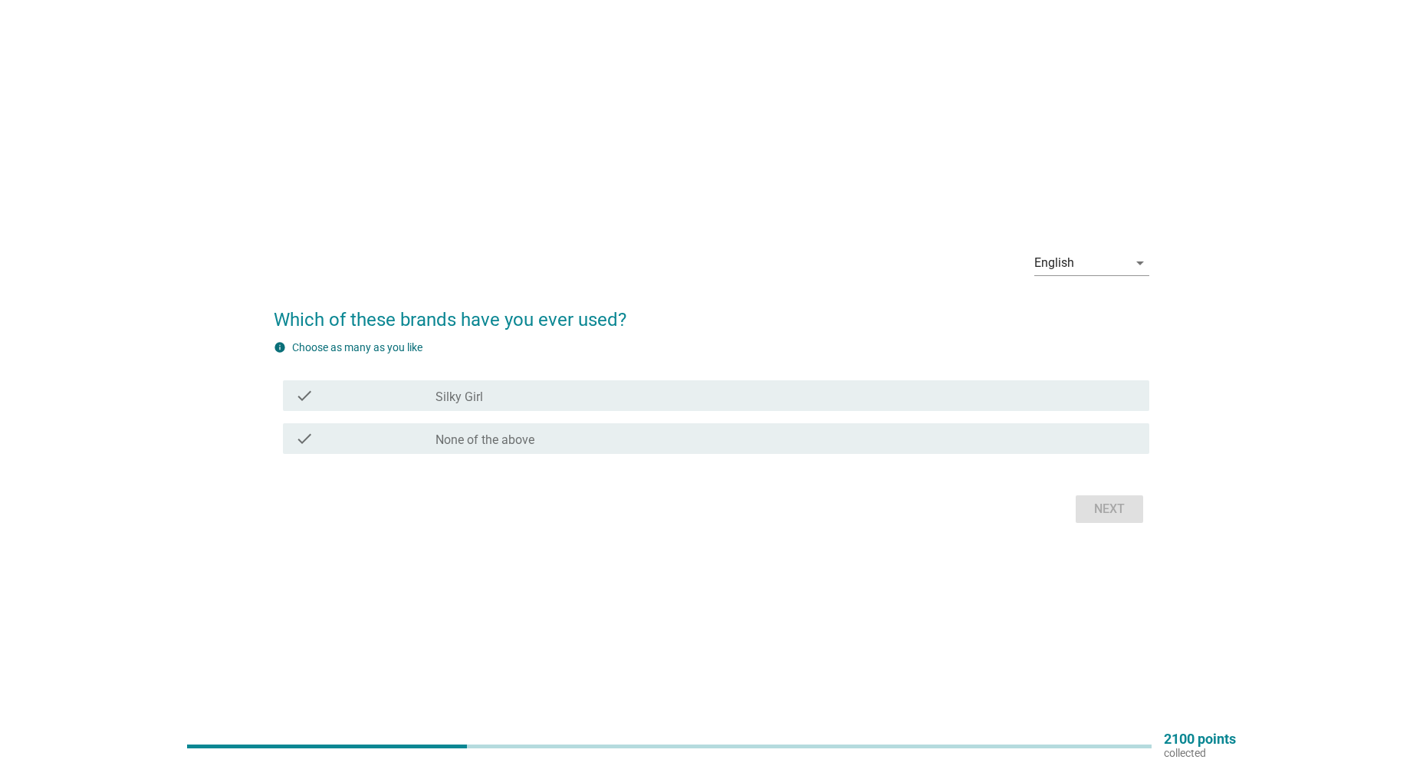
click at [616, 397] on div "check_box_outline_blank Silky Girl" at bounding box center [786, 395] width 701 height 18
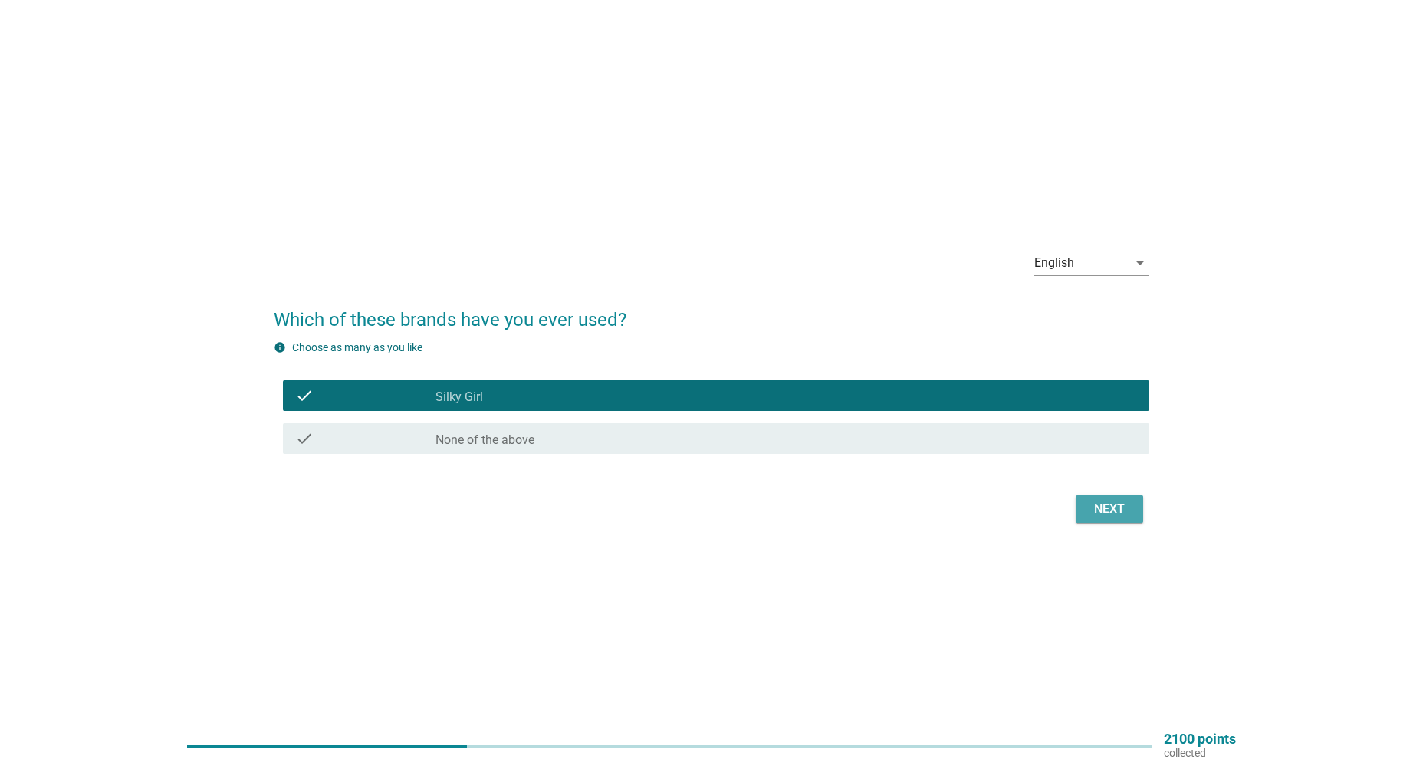
click at [1099, 515] on div "Next" at bounding box center [1109, 509] width 43 height 18
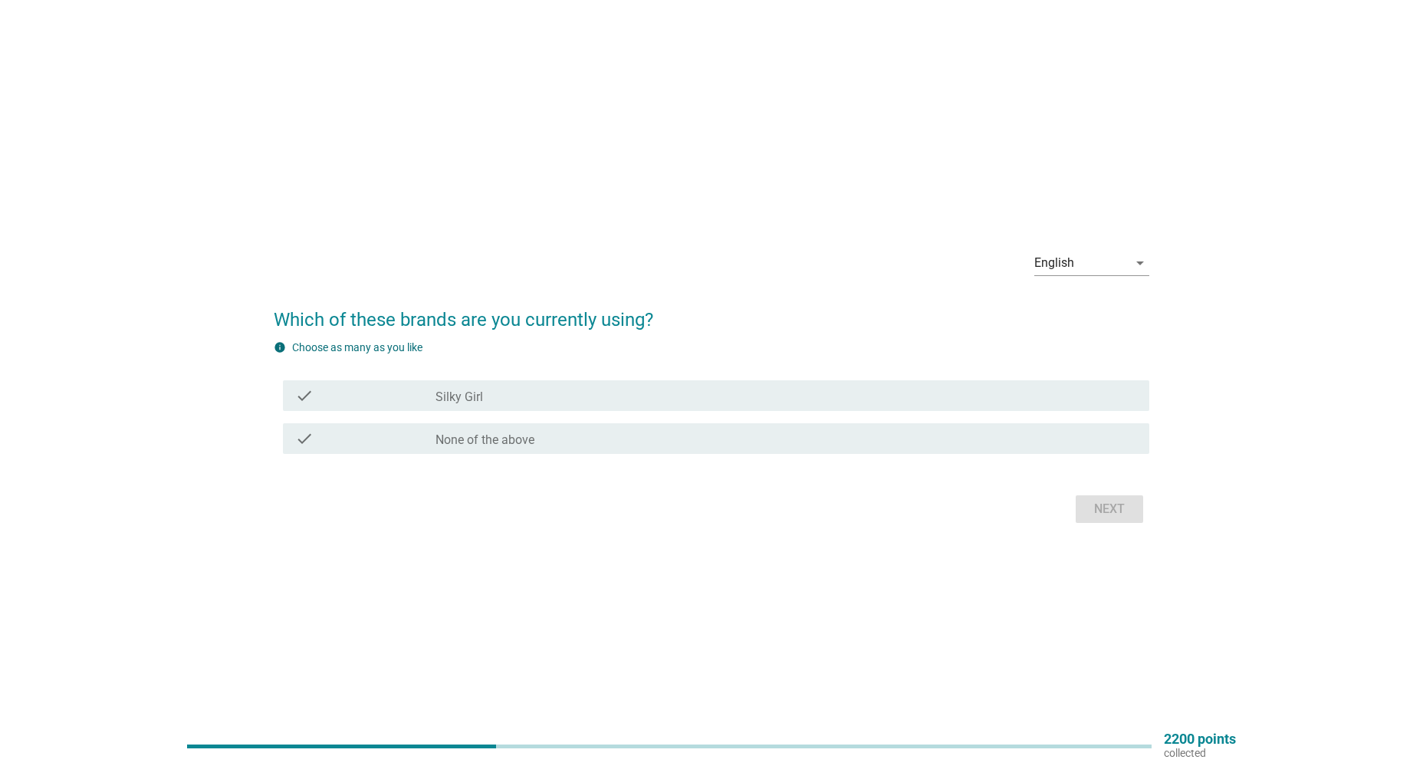
click at [652, 390] on div "check_box_outline_blank Silky Girl" at bounding box center [786, 395] width 701 height 18
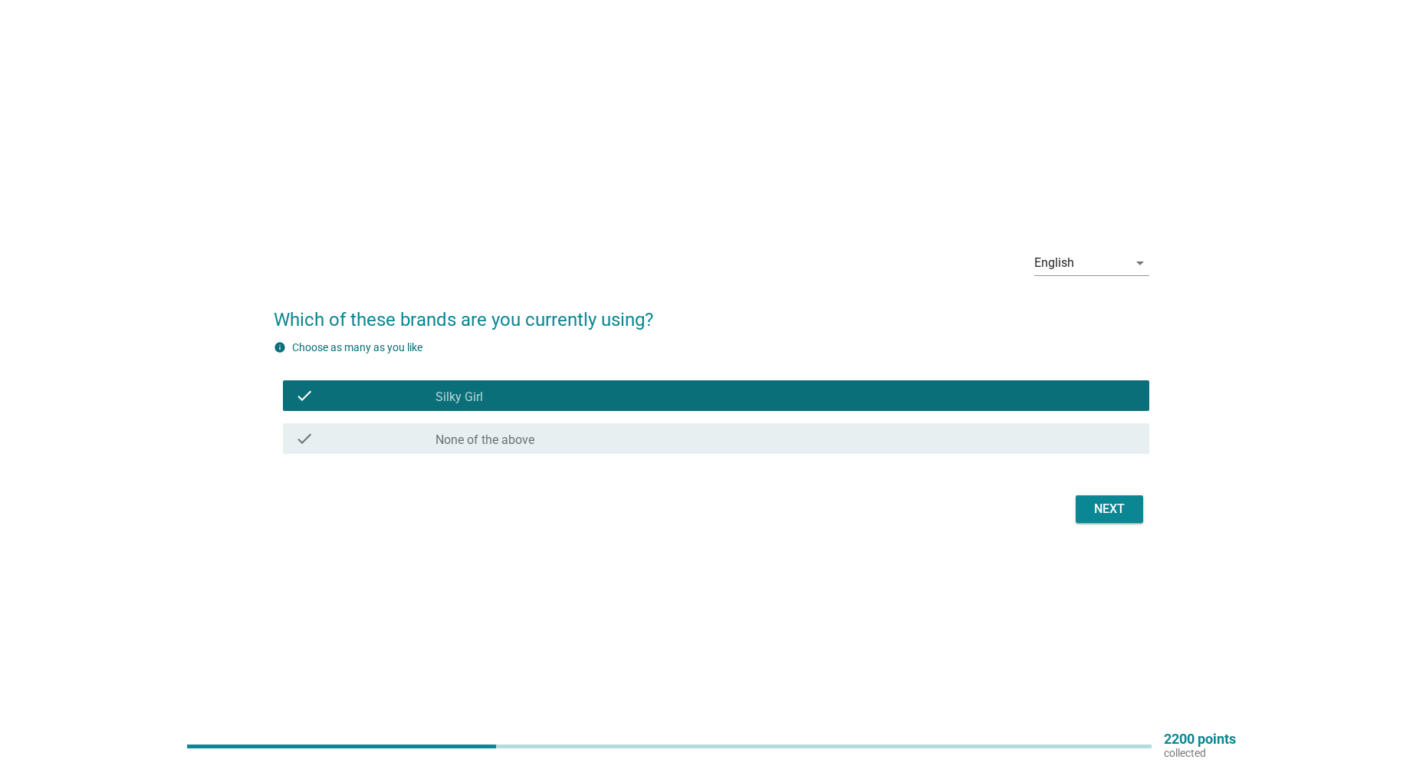
click at [1105, 505] on div "Next" at bounding box center [1109, 509] width 43 height 18
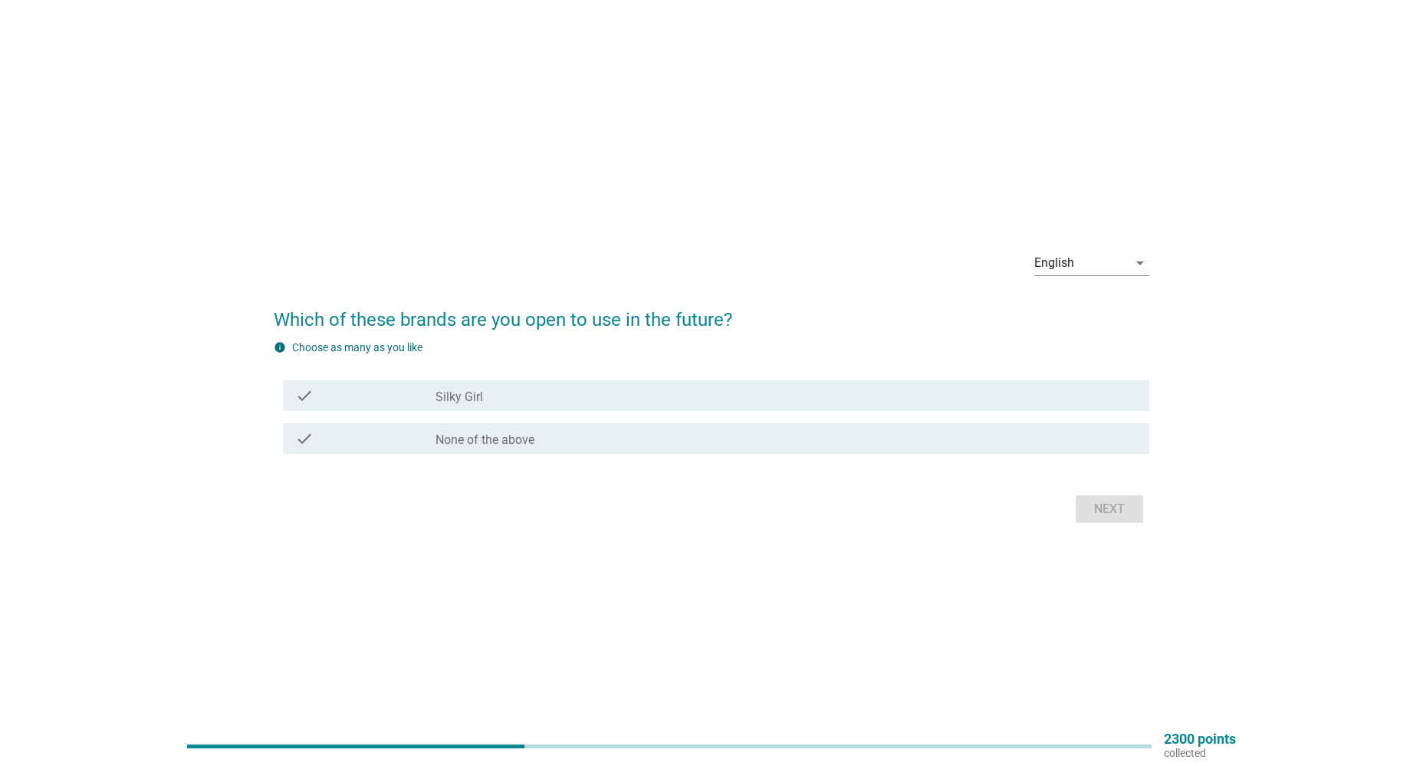
click at [684, 398] on div "check_box_outline_blank Silky Girl" at bounding box center [786, 395] width 701 height 18
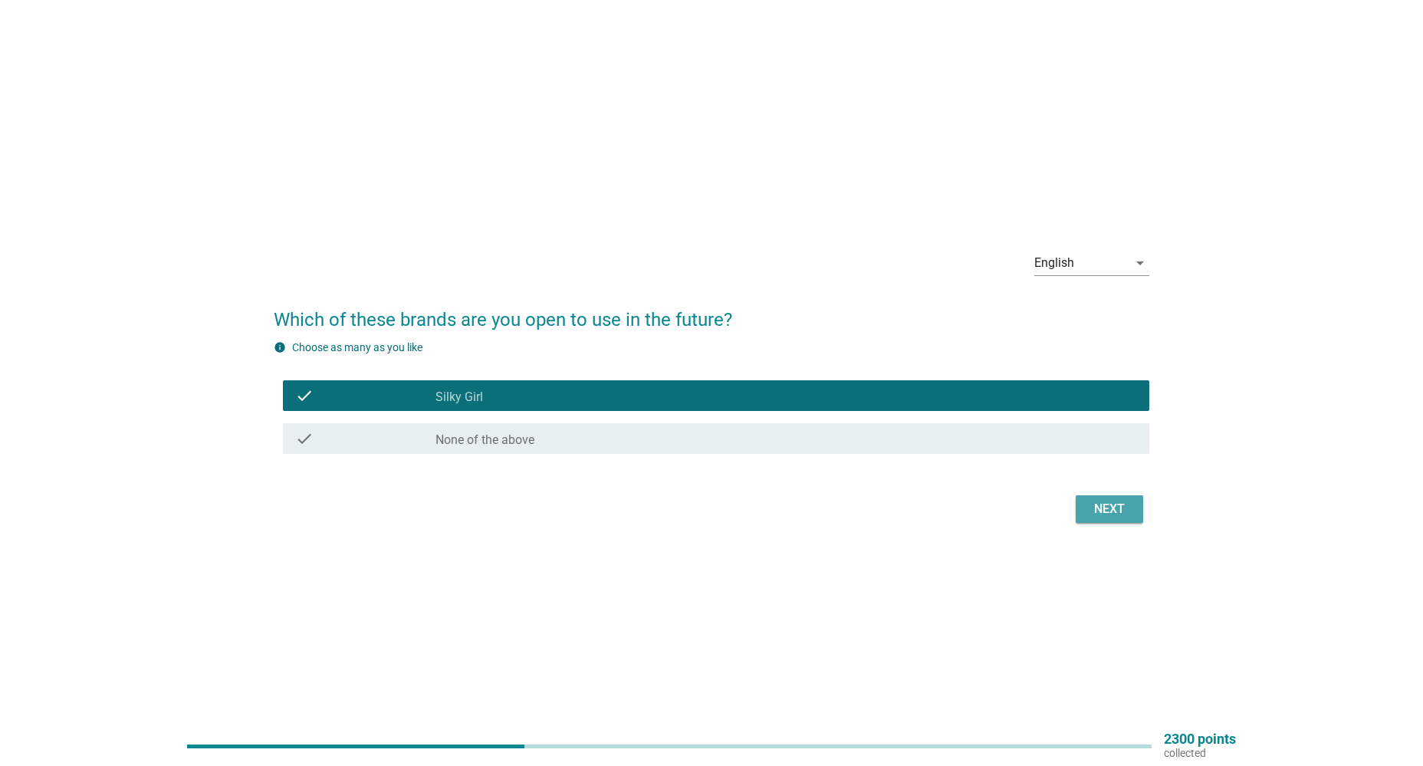
click at [1110, 510] on div "Next" at bounding box center [1109, 509] width 43 height 18
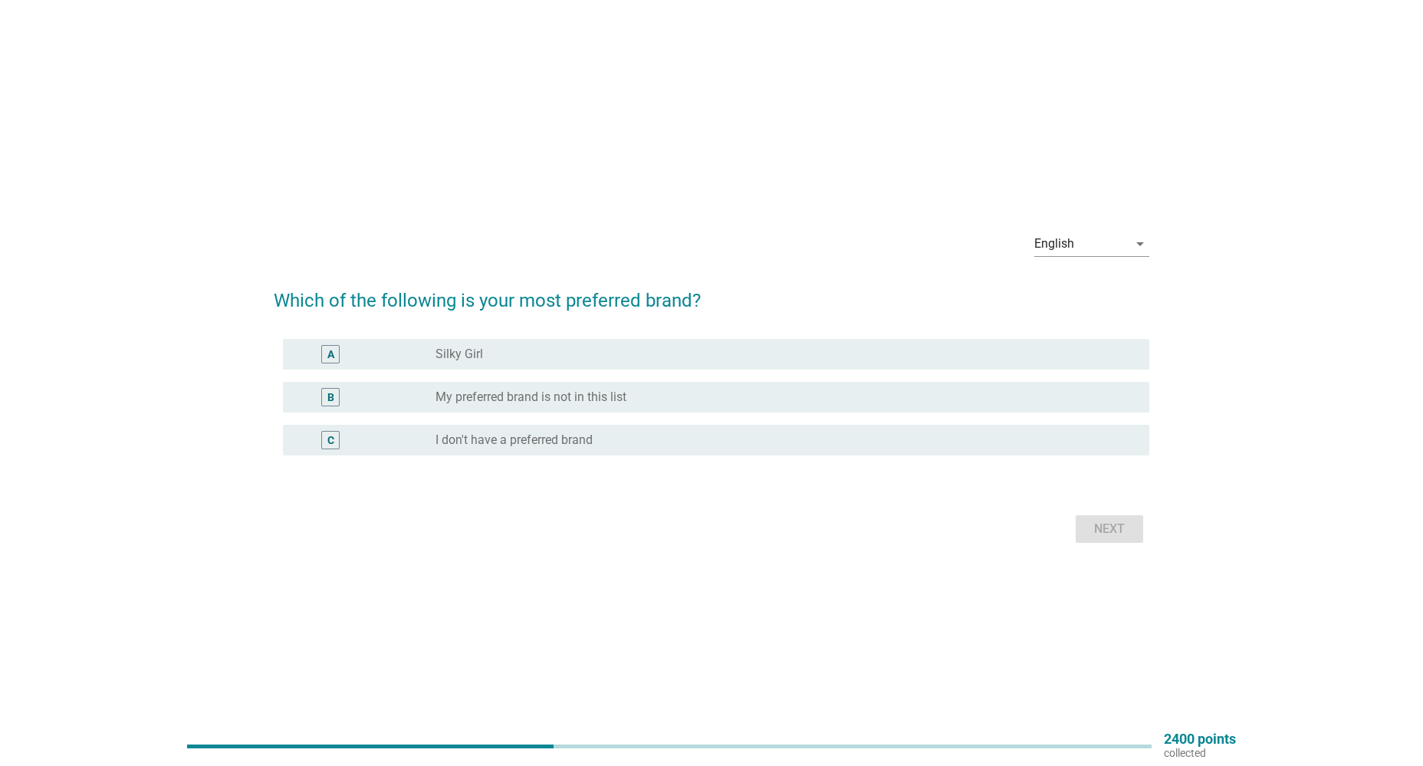
click at [569, 357] on div "radio_button_unchecked Silky Girl" at bounding box center [780, 354] width 689 height 15
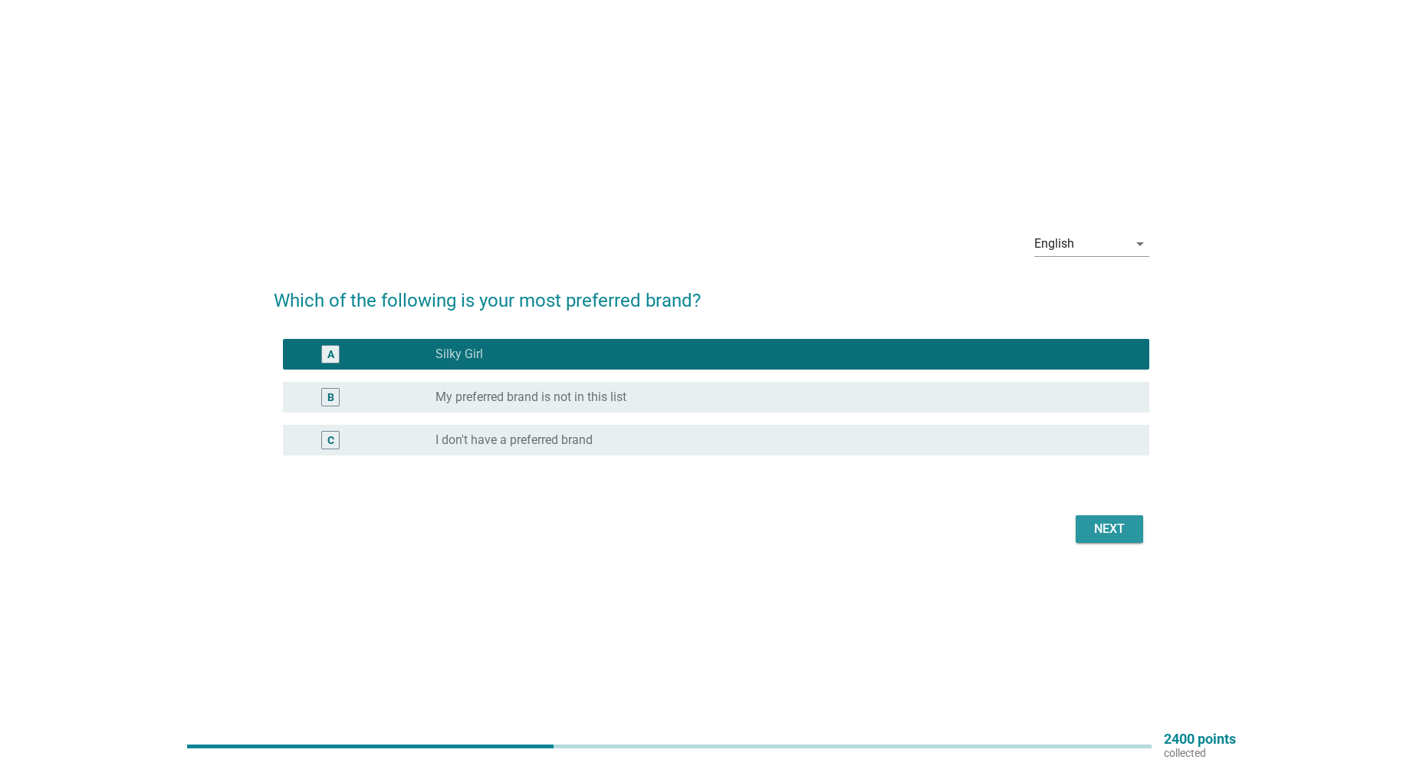
drag, startPoint x: 1115, startPoint y: 522, endPoint x: 1005, endPoint y: 519, distance: 109.7
click at [1112, 522] on div "Next" at bounding box center [1109, 529] width 43 height 18
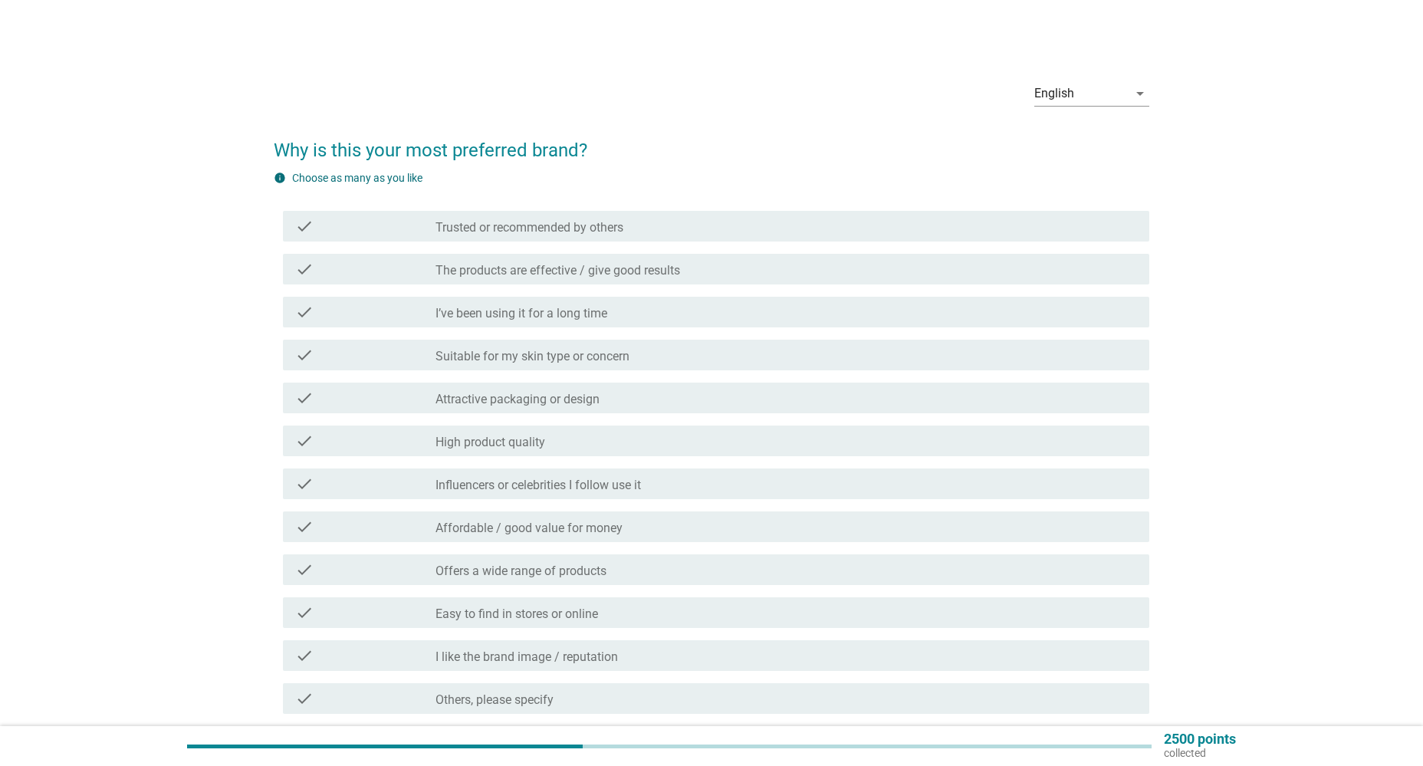
click at [496, 258] on div "check check_box_outline_blank The products are effective / give good results" at bounding box center [716, 269] width 866 height 31
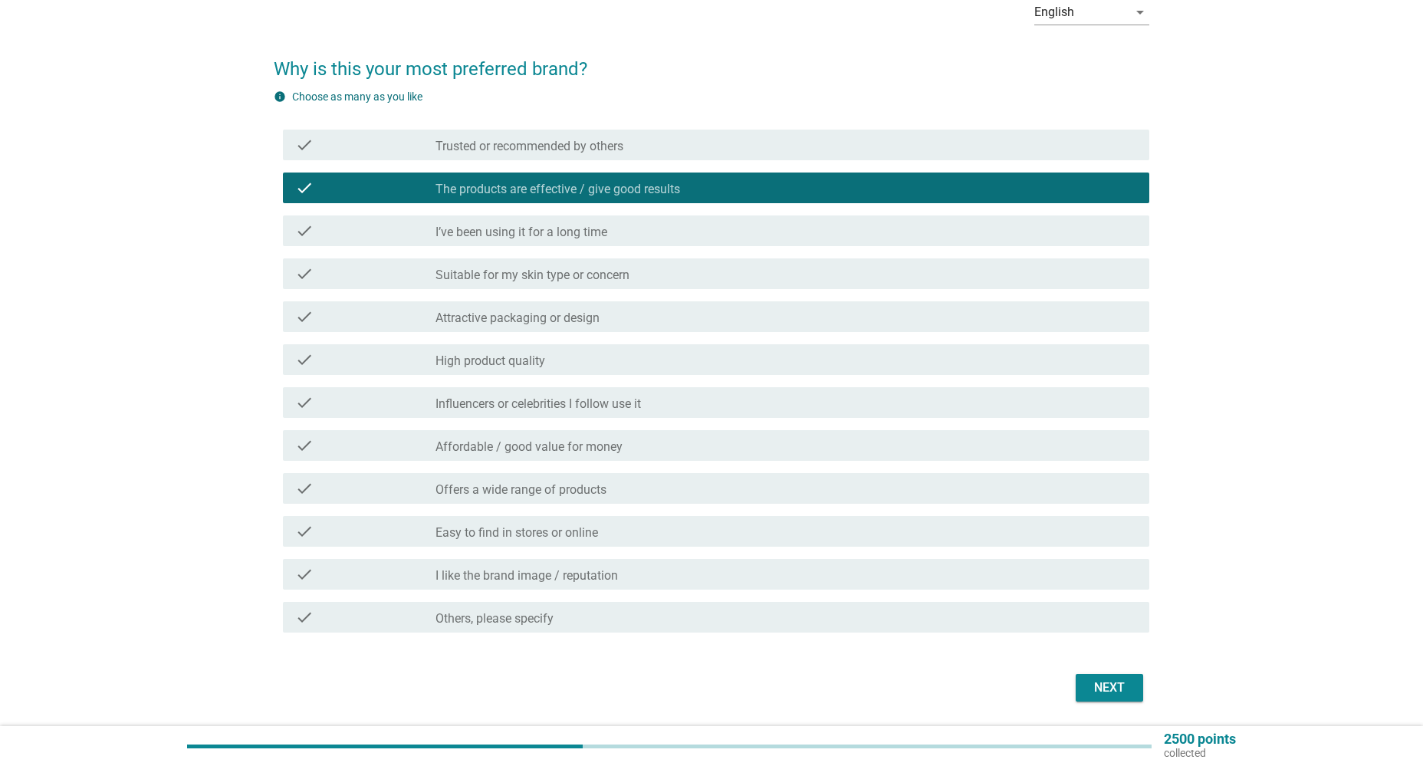
scroll to position [130, 0]
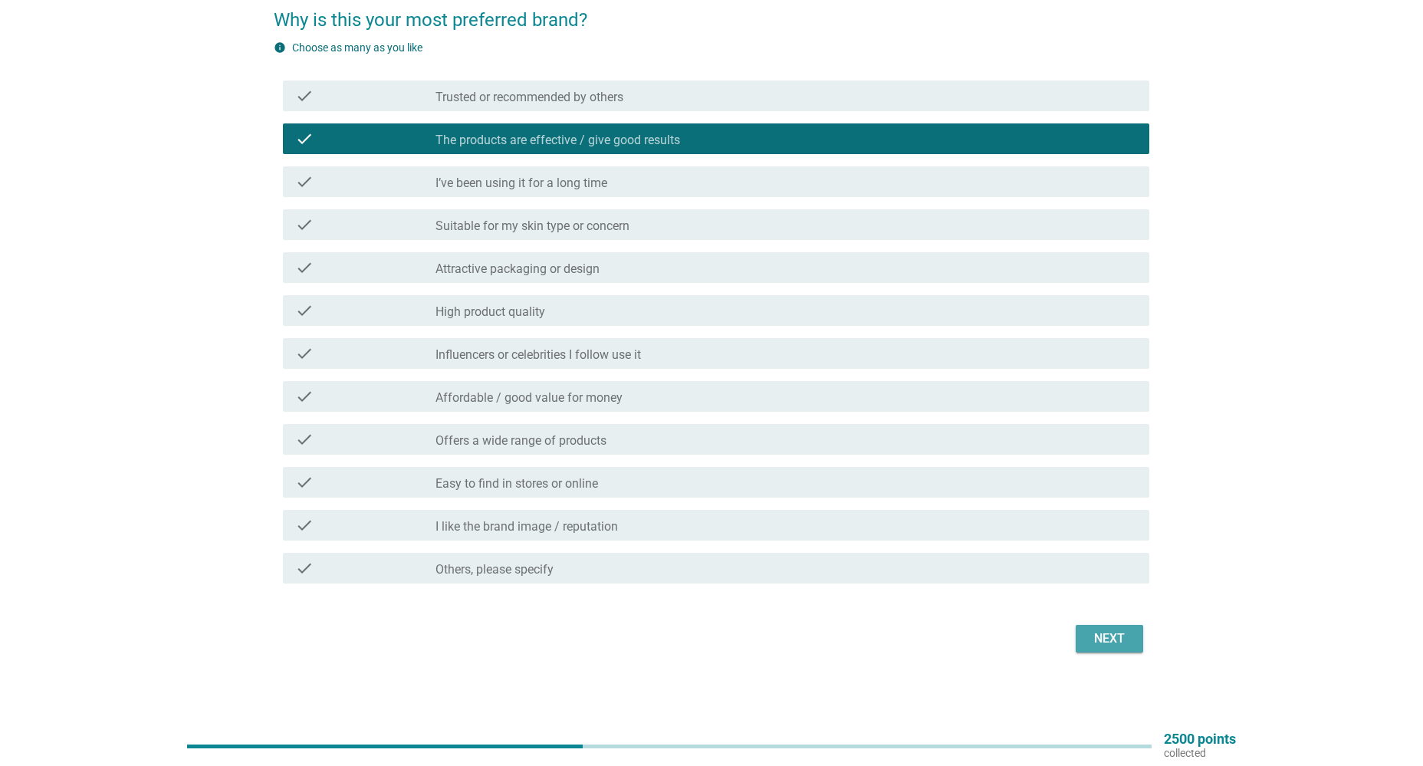
click at [1110, 643] on div "Next" at bounding box center [1109, 639] width 43 height 18
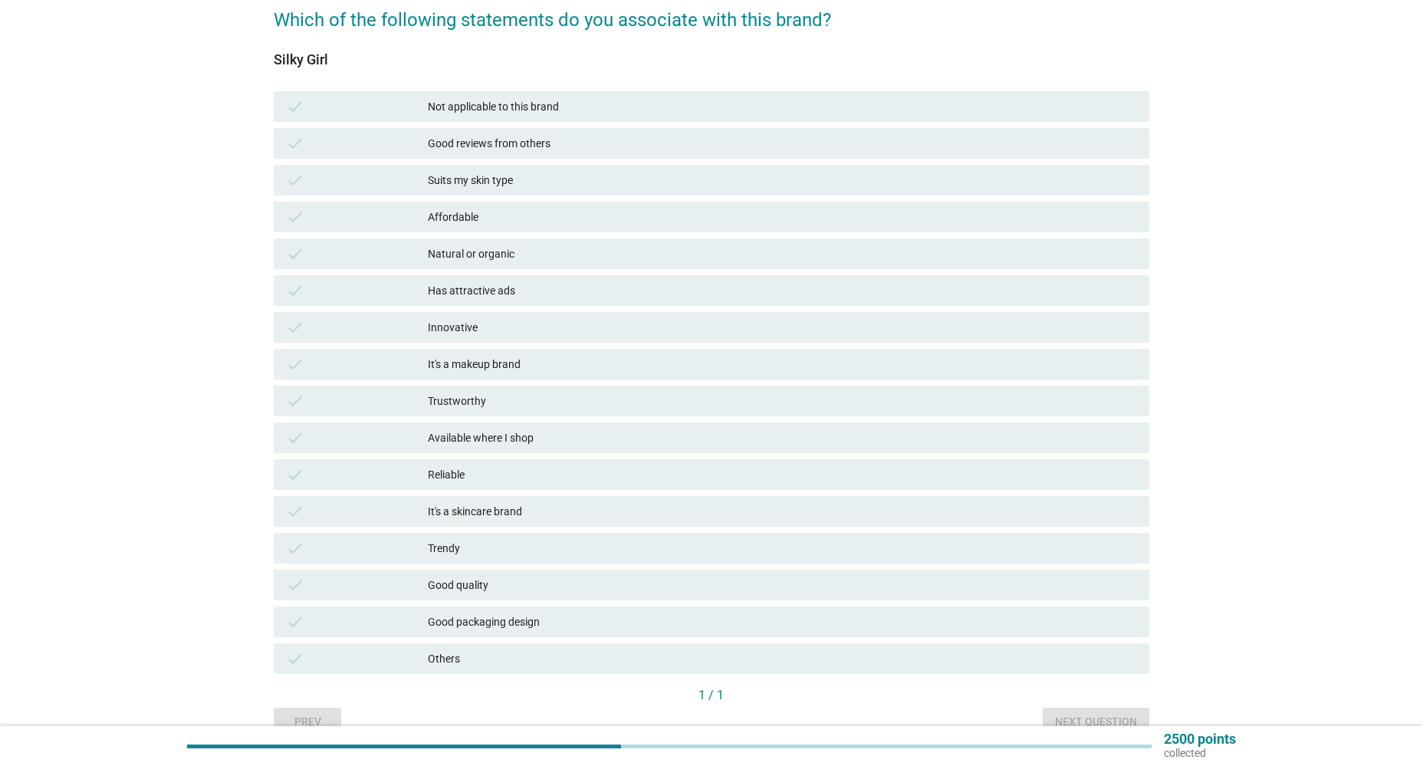
scroll to position [0, 0]
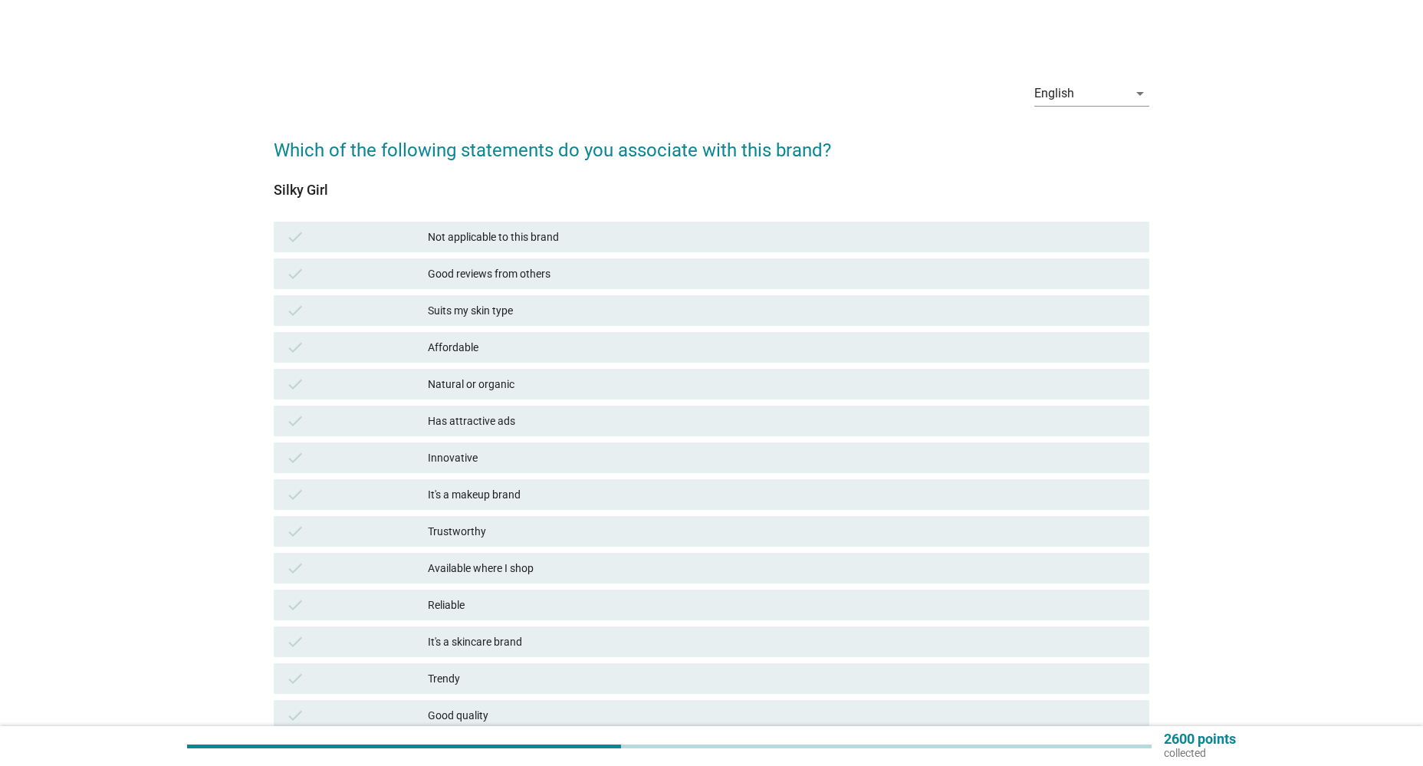
click at [575, 271] on div "Good reviews from others" at bounding box center [782, 274] width 708 height 18
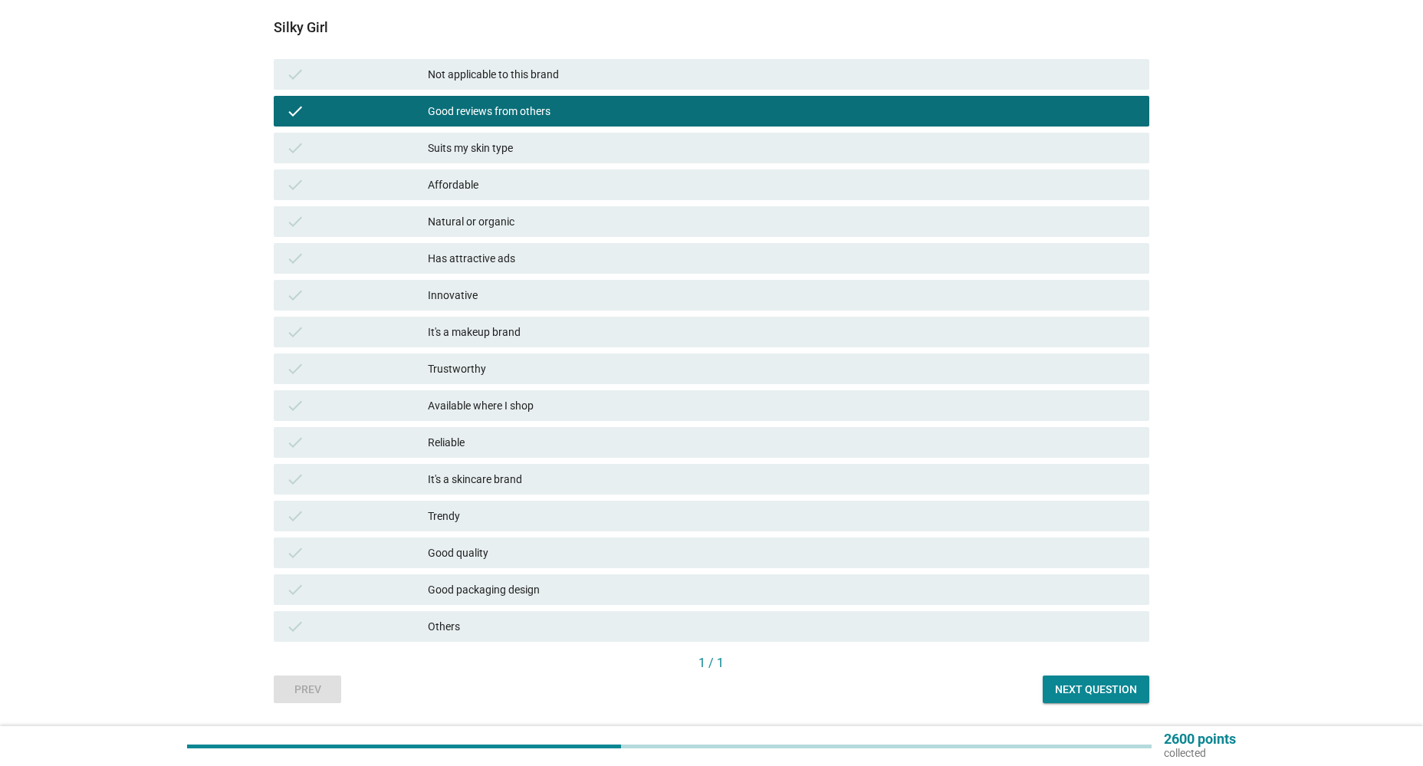
scroll to position [209, 0]
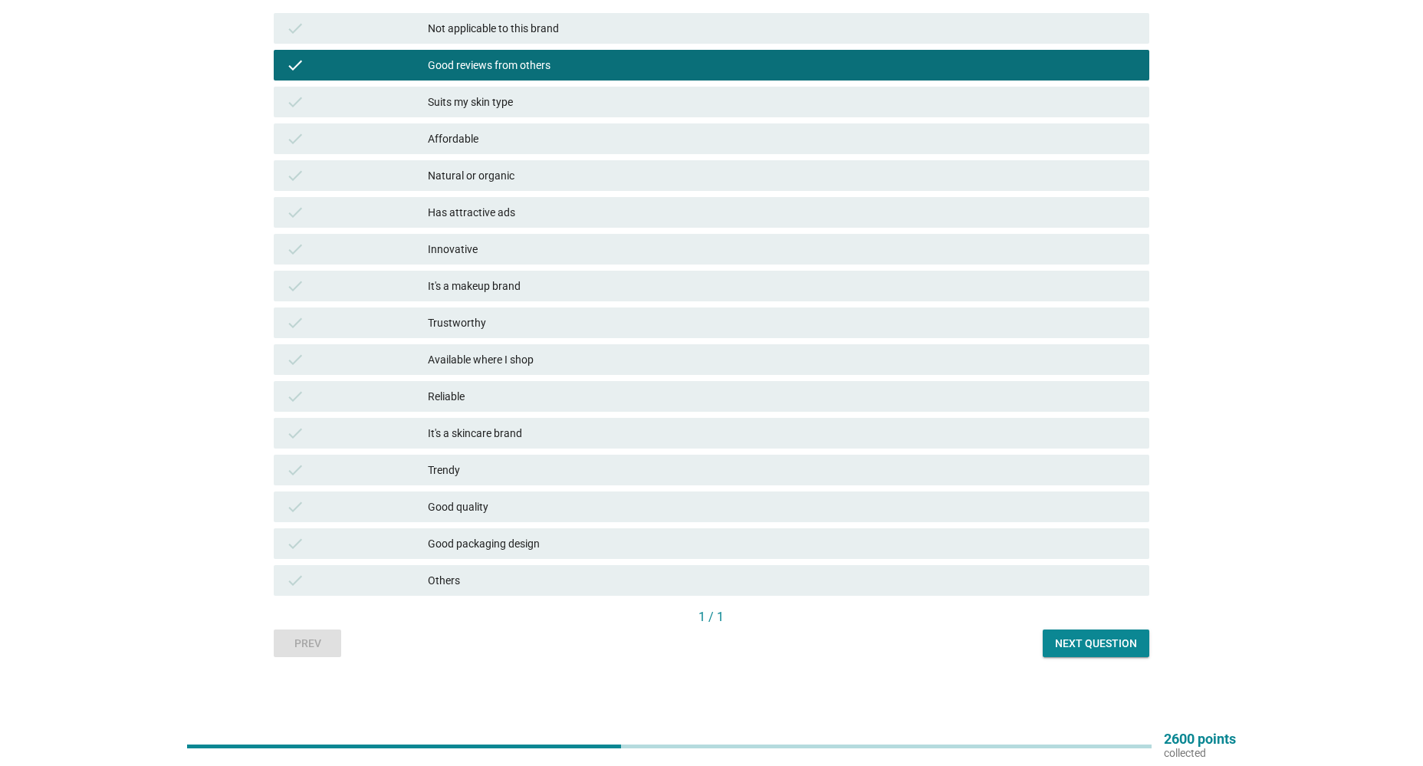
click at [1093, 635] on button "Next question" at bounding box center [1096, 644] width 107 height 28
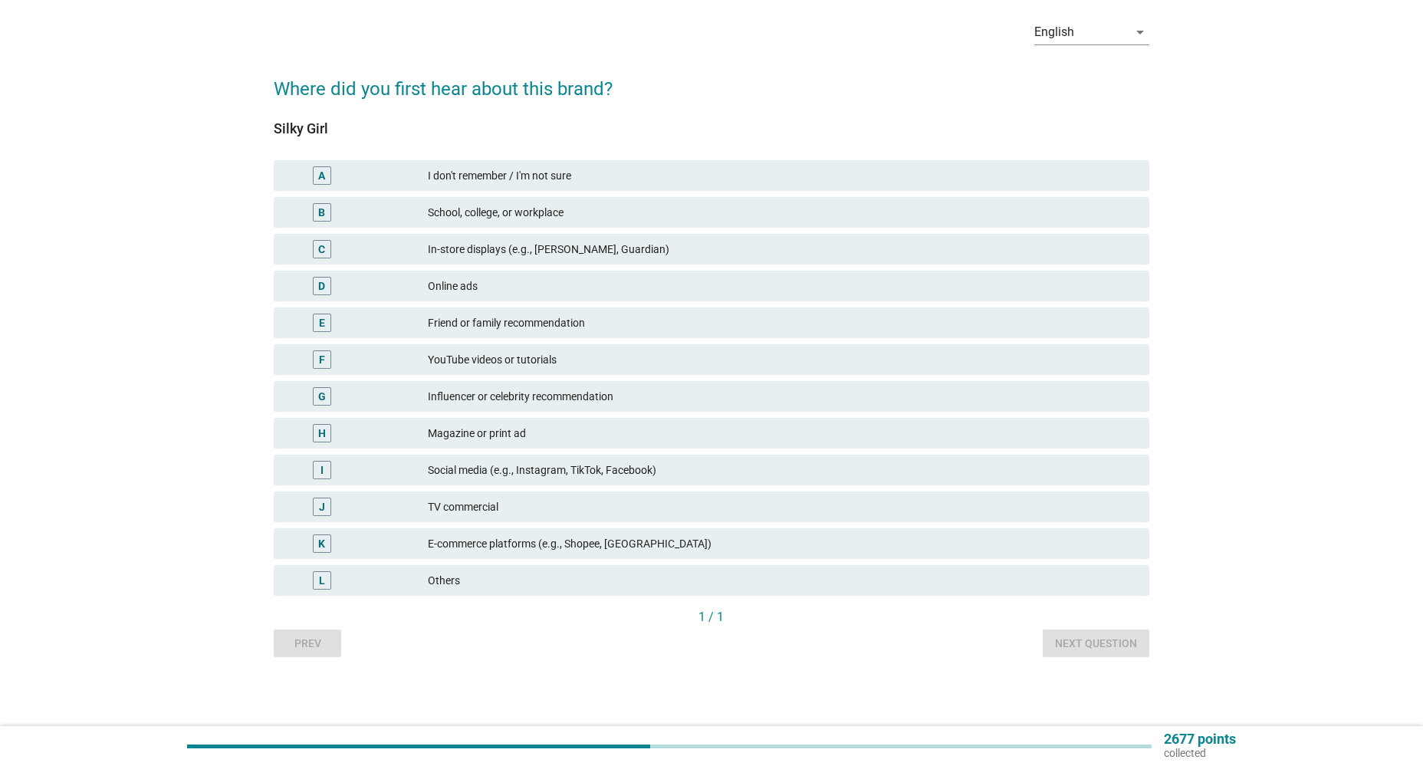
scroll to position [0, 0]
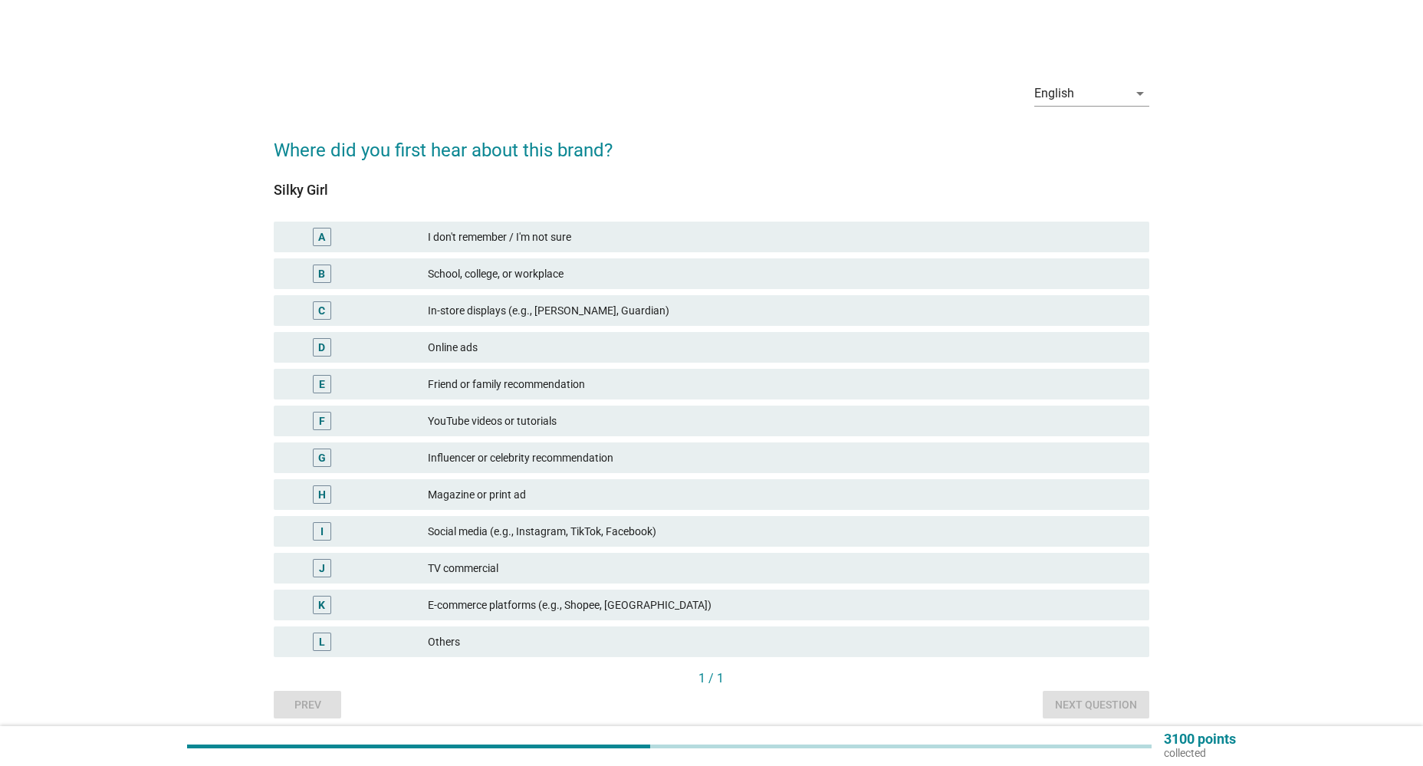
click at [460, 301] on div "In-store displays (e.g., [PERSON_NAME], Guardian)" at bounding box center [782, 310] width 708 height 18
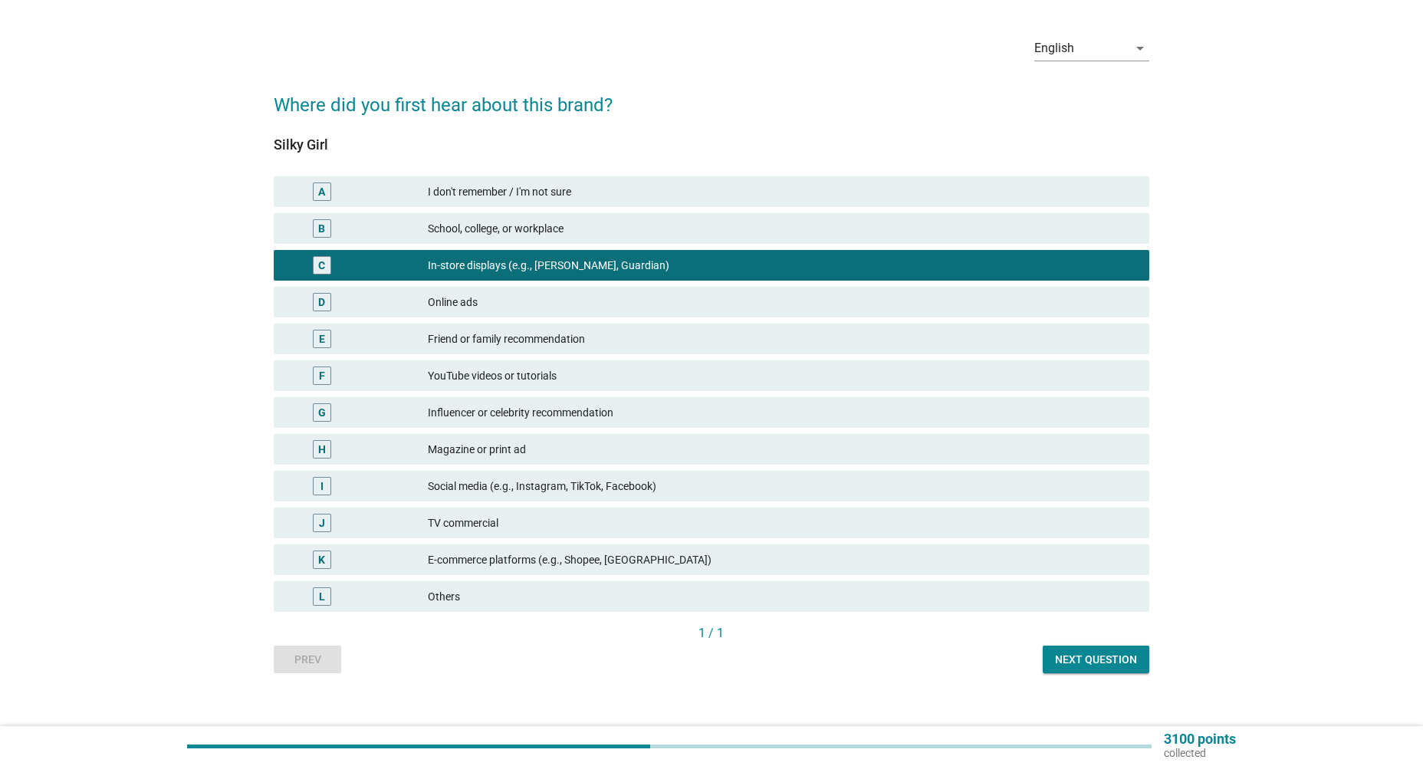
scroll to position [61, 0]
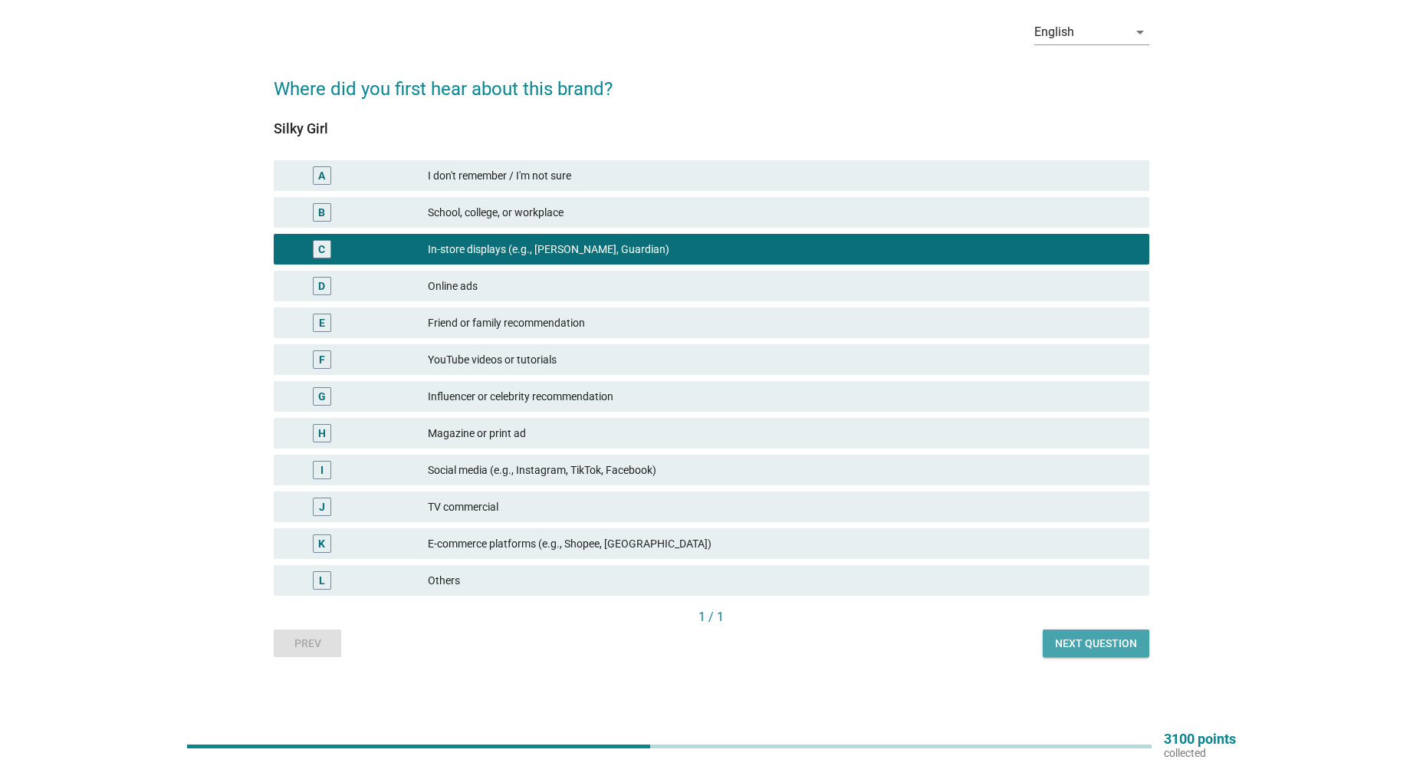
click at [1083, 643] on div "Next question" at bounding box center [1096, 644] width 82 height 16
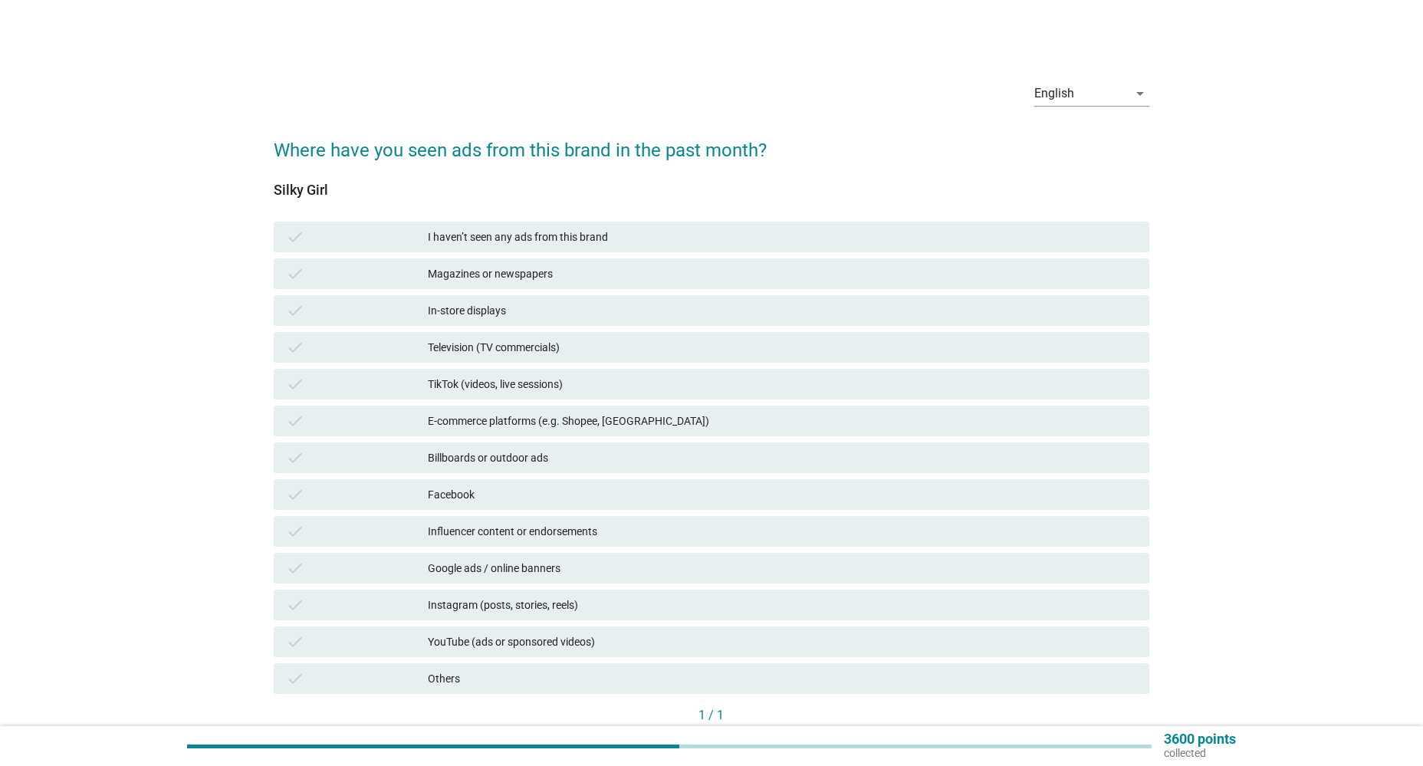
click at [478, 307] on div "In-store displays" at bounding box center [782, 310] width 708 height 18
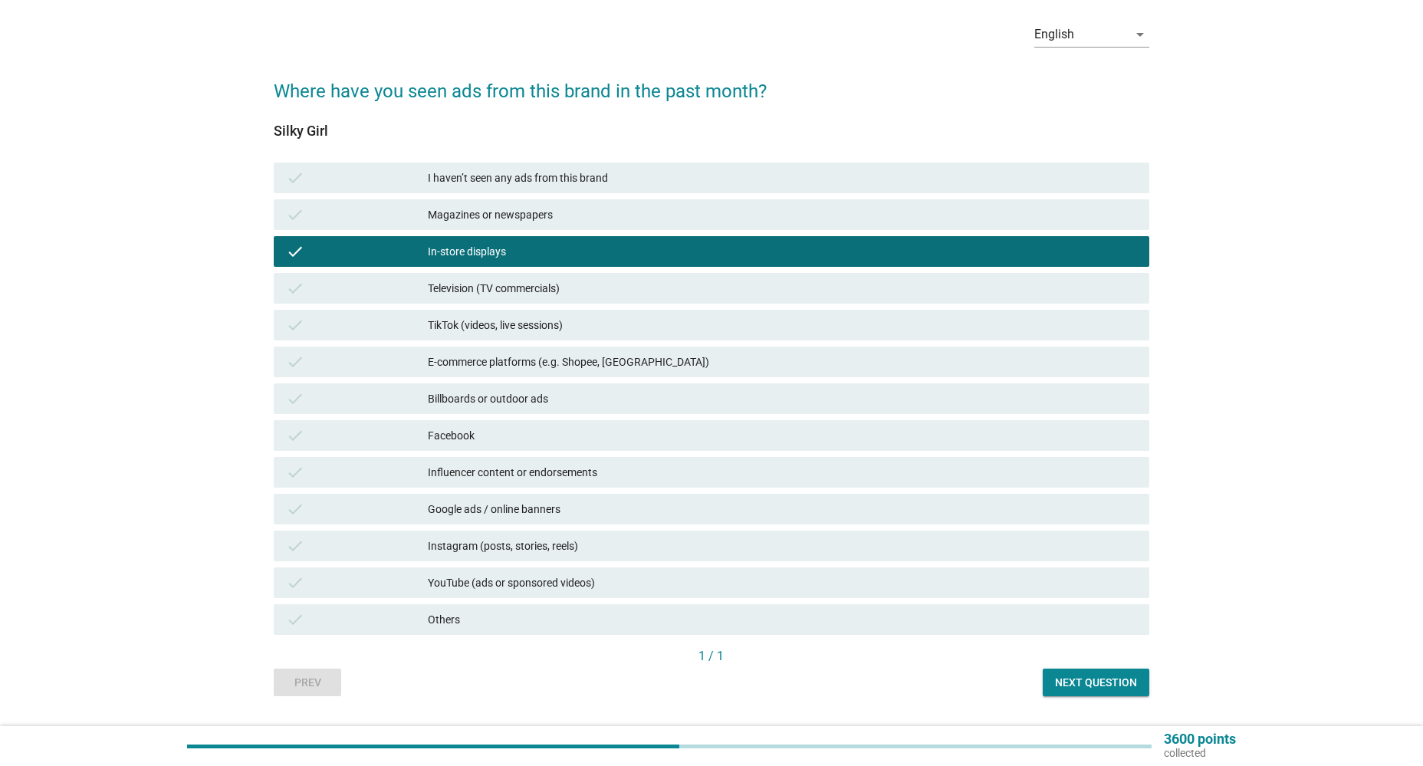
scroll to position [98, 0]
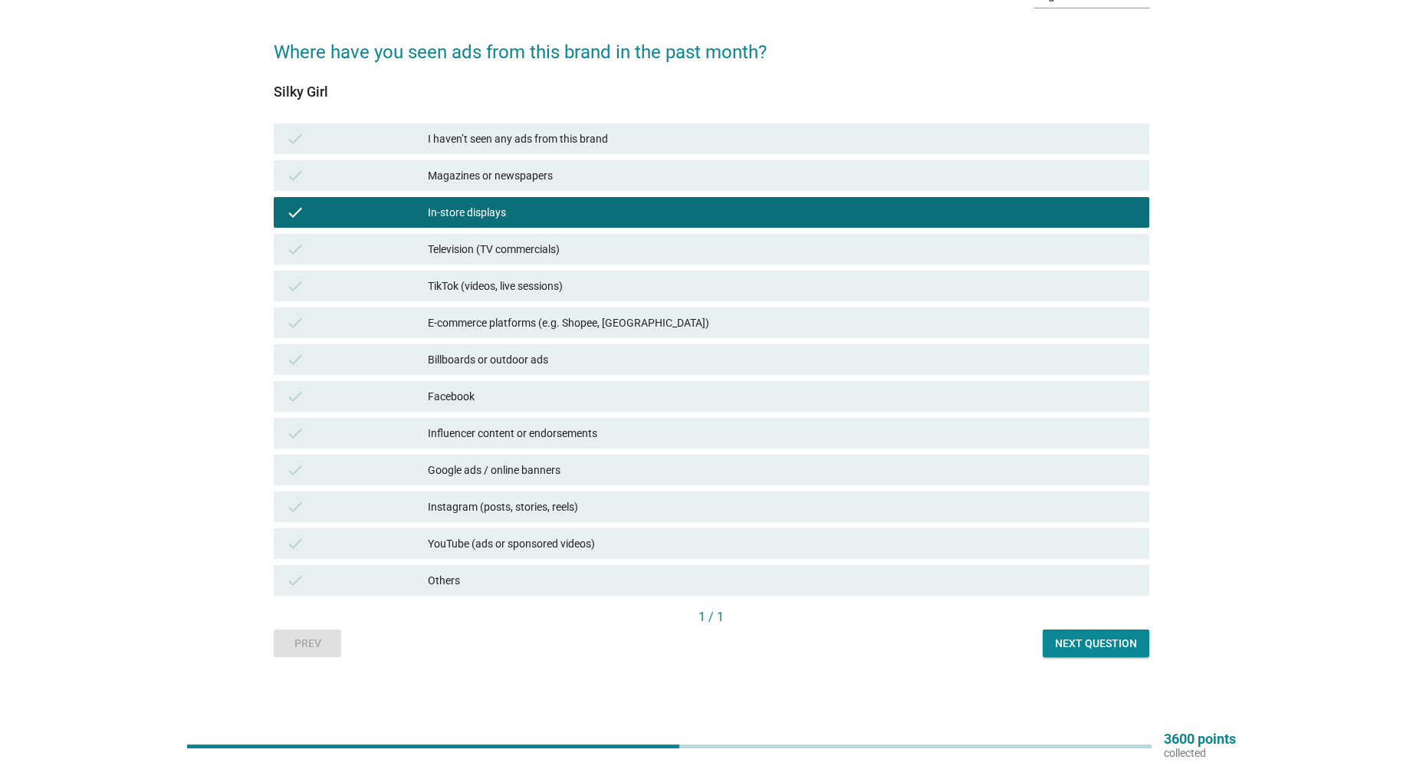
click at [1103, 641] on div "Next question" at bounding box center [1096, 644] width 82 height 16
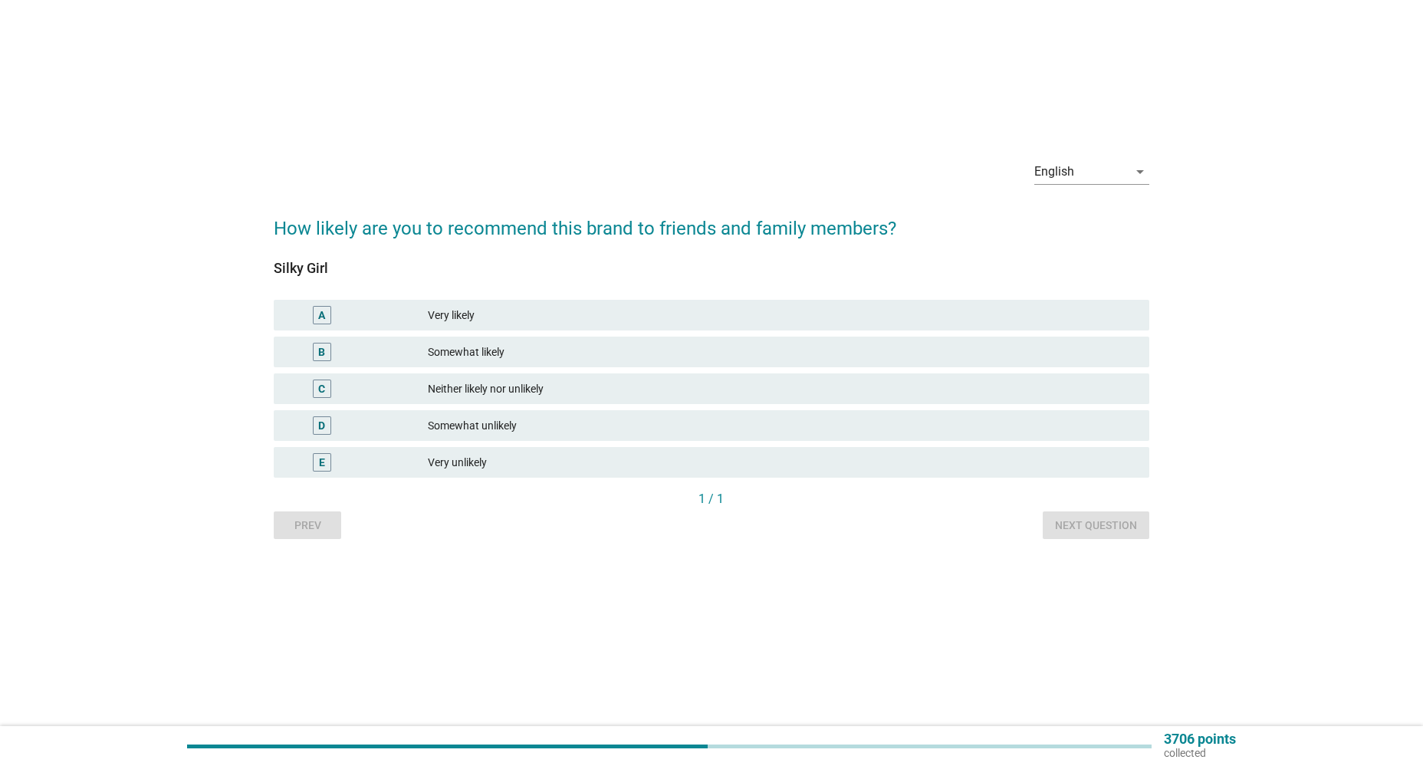
scroll to position [0, 0]
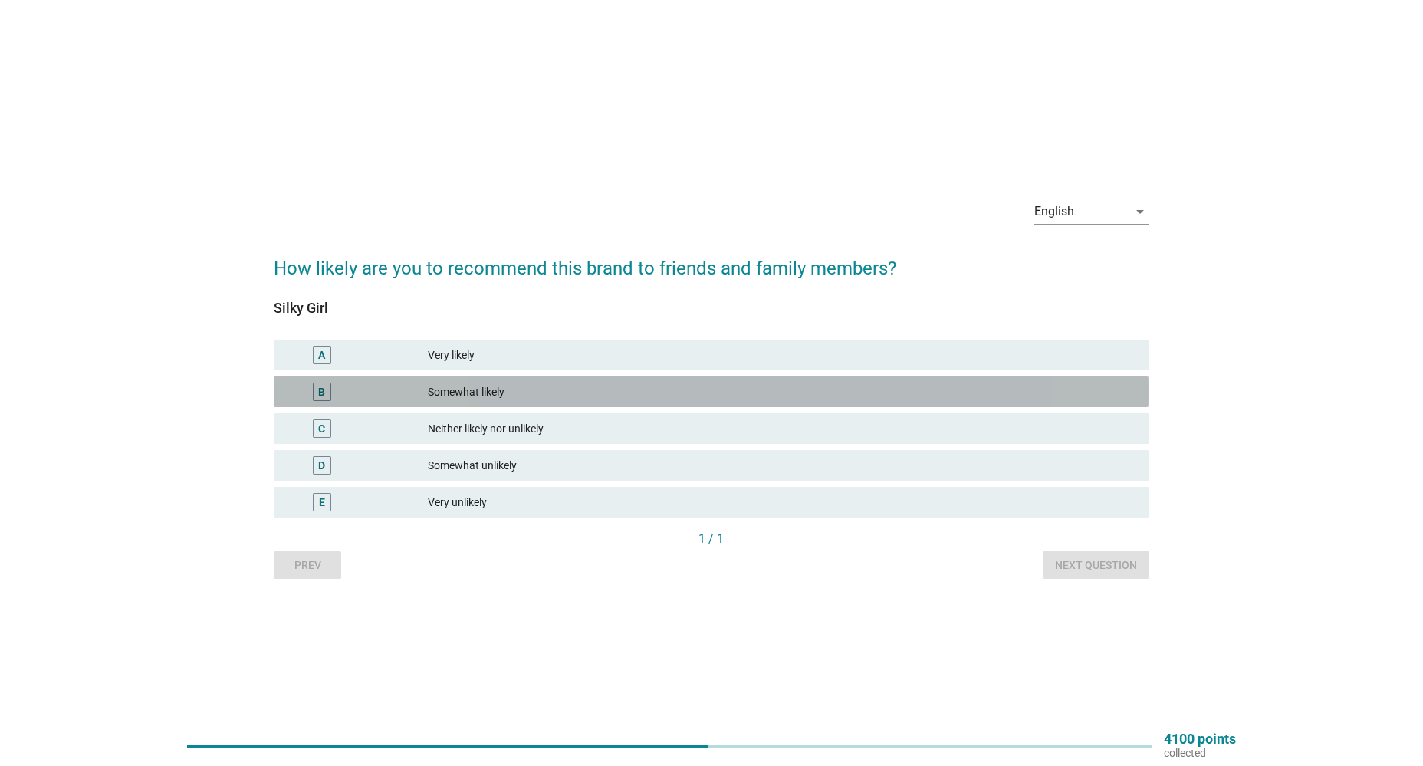
click at [542, 386] on div "Somewhat likely" at bounding box center [782, 392] width 708 height 18
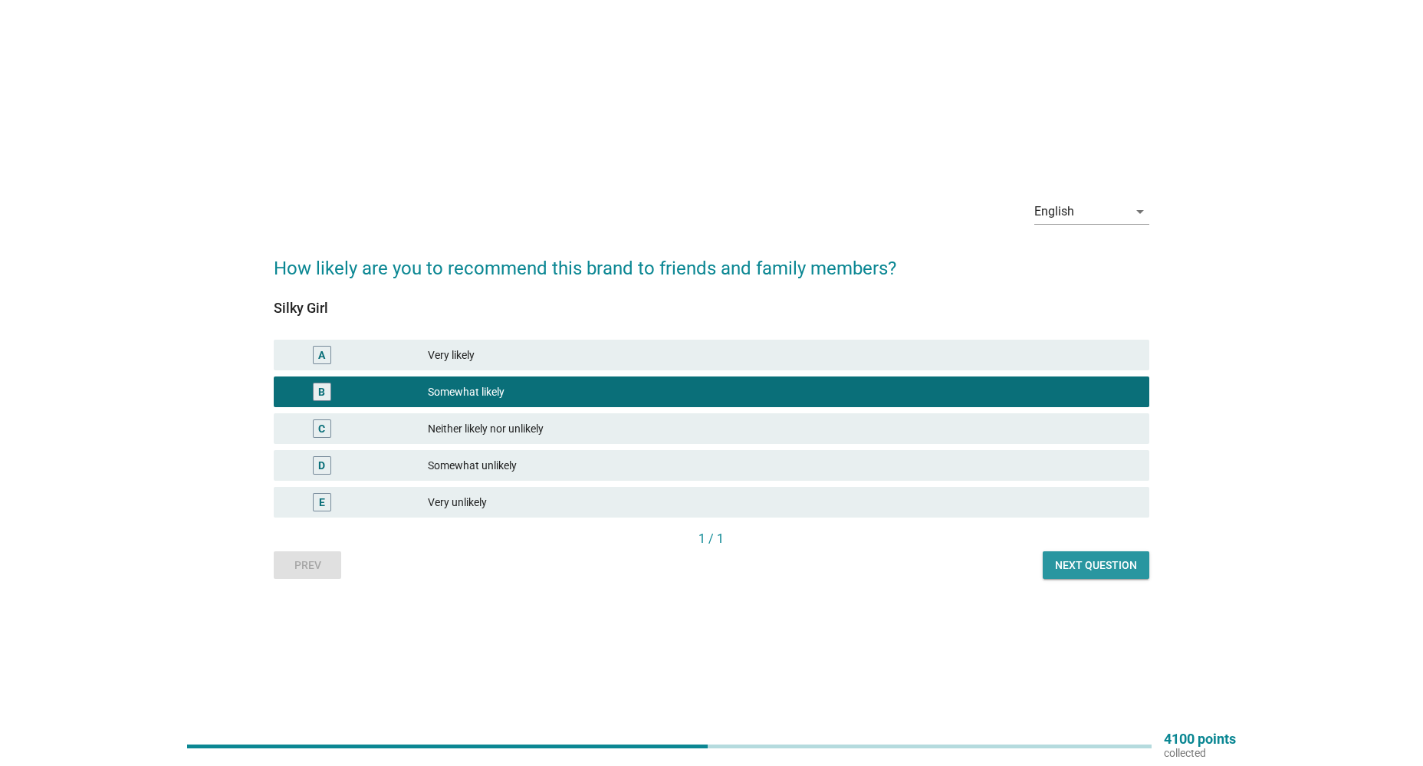
click at [1107, 564] on div "Next question" at bounding box center [1096, 565] width 82 height 16
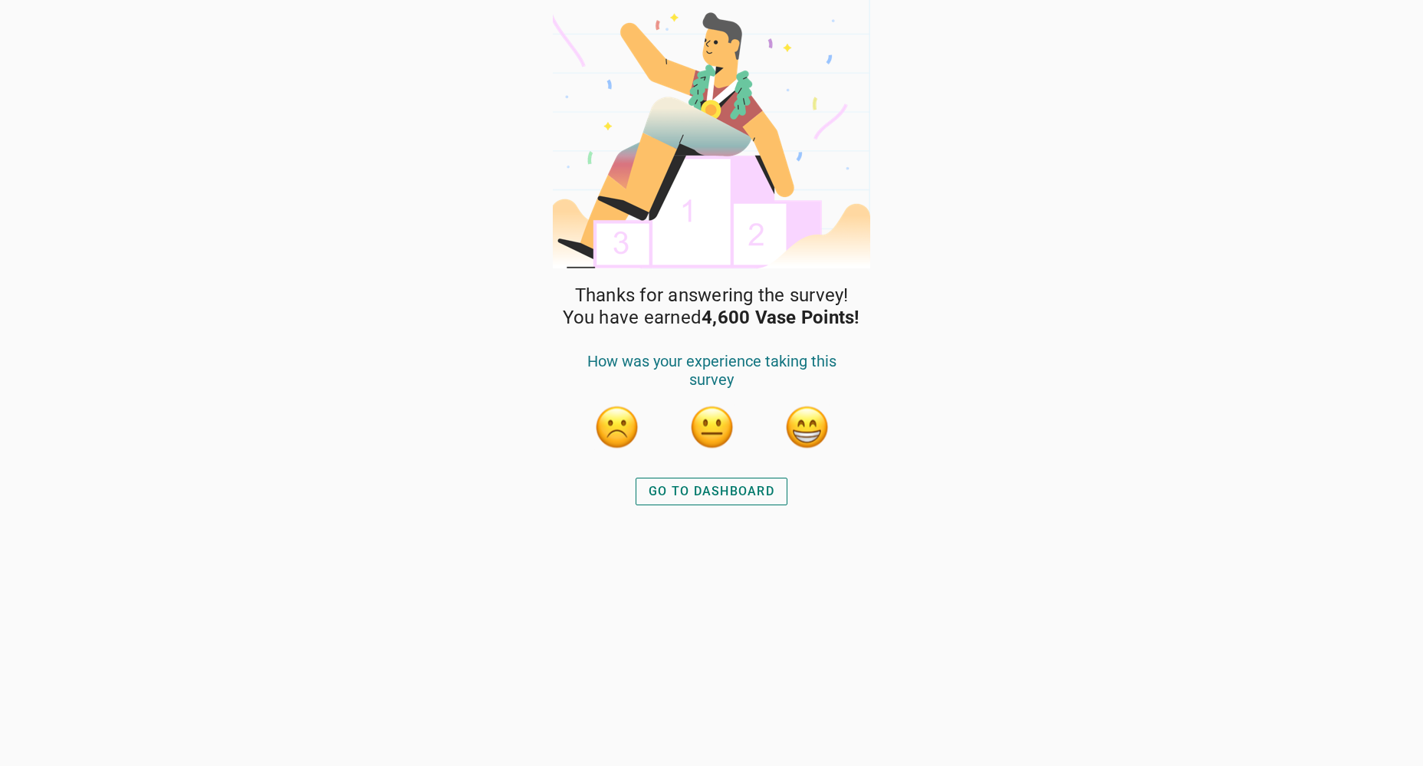
click at [680, 499] on div "GO TO DASHBOARD" at bounding box center [712, 491] width 126 height 18
